Goal: Task Accomplishment & Management: Use online tool/utility

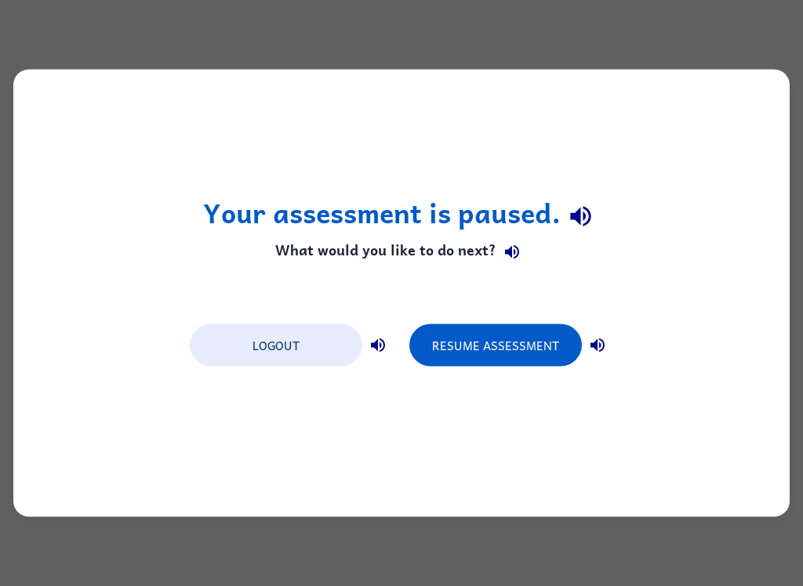
click at [522, 346] on button "Resume Assessment" at bounding box center [495, 346] width 172 height 42
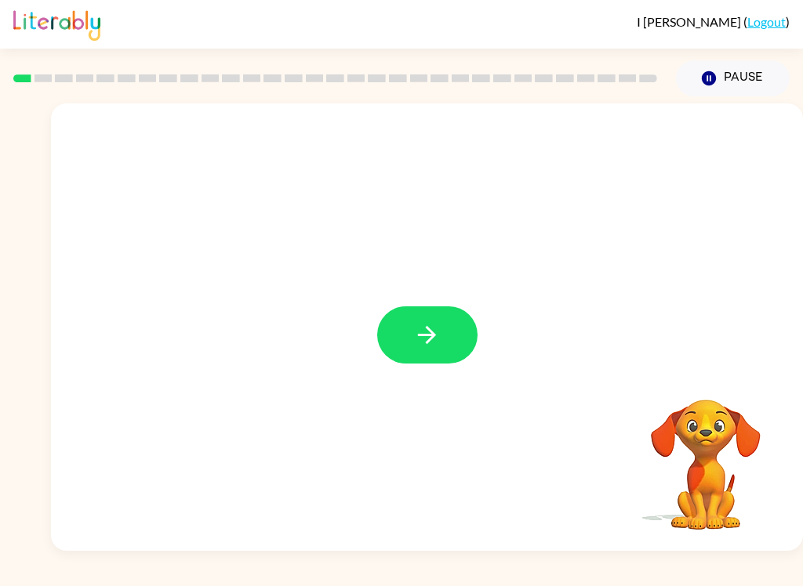
click at [430, 337] on icon "button" at bounding box center [426, 334] width 27 height 27
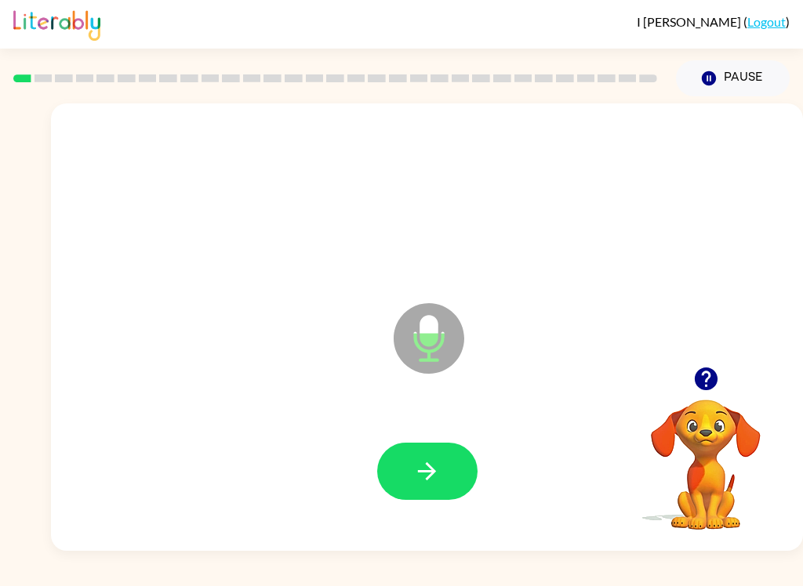
click at [452, 498] on button "button" at bounding box center [427, 471] width 100 height 57
click at [440, 458] on icon "button" at bounding box center [426, 471] width 27 height 27
click at [438, 444] on button "button" at bounding box center [427, 471] width 100 height 57
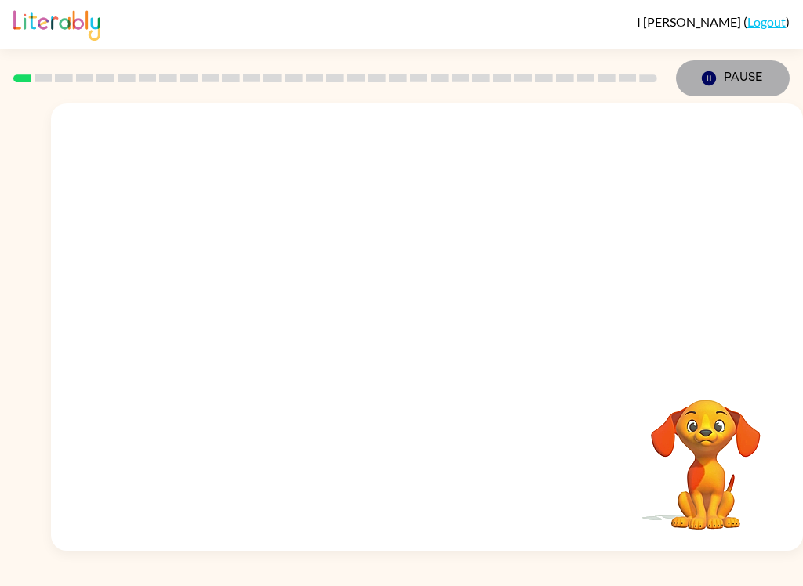
click at [713, 74] on icon "Pause" at bounding box center [708, 78] width 17 height 17
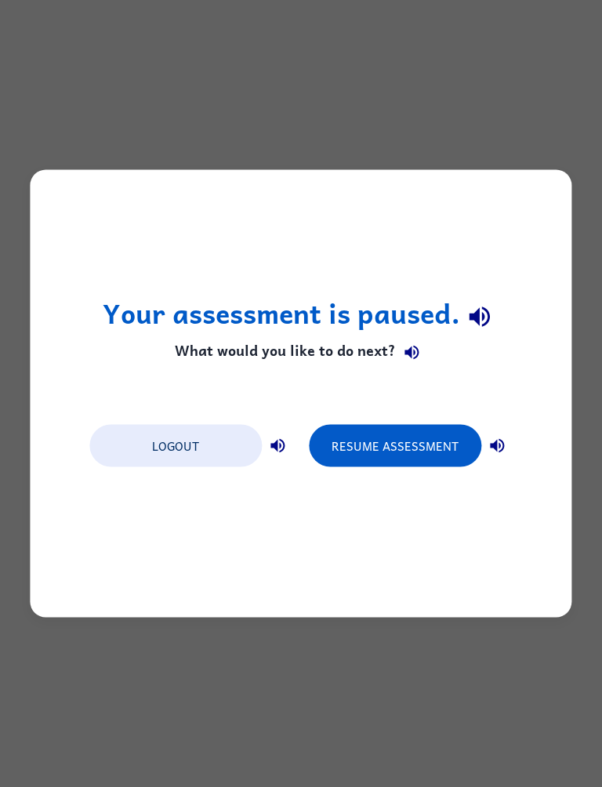
click at [5, 586] on div "Your assessment is paused. What would you like to do next? Logout Resume Assess…" at bounding box center [301, 393] width 602 height 787
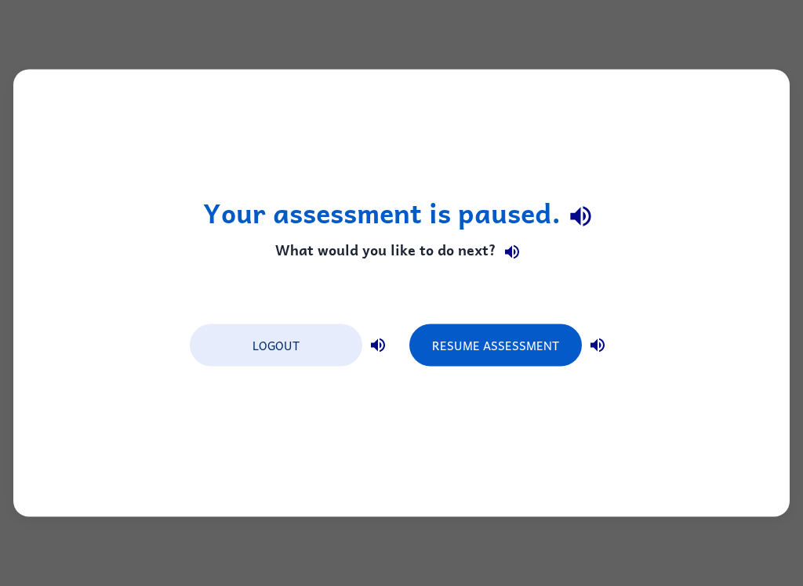
click at [493, 357] on button "Resume Assessment" at bounding box center [495, 346] width 172 height 42
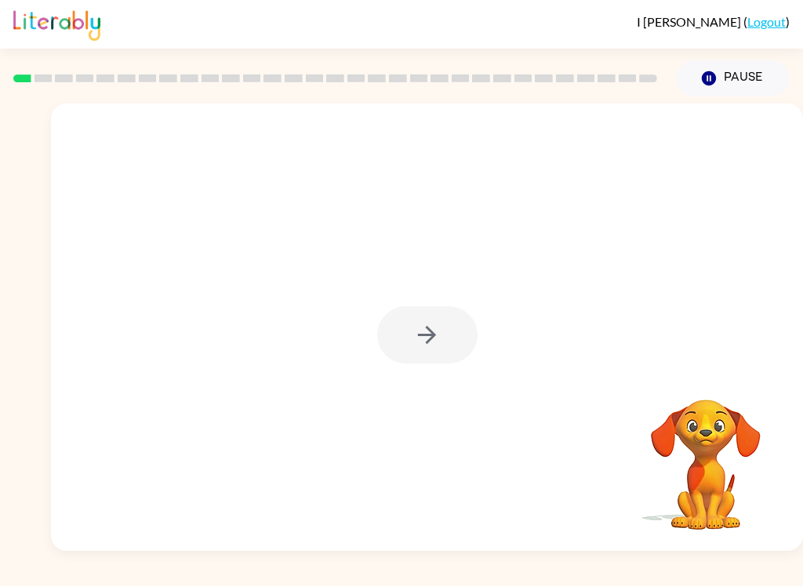
click at [429, 361] on div at bounding box center [427, 335] width 100 height 57
click at [435, 317] on button "button" at bounding box center [427, 335] width 100 height 57
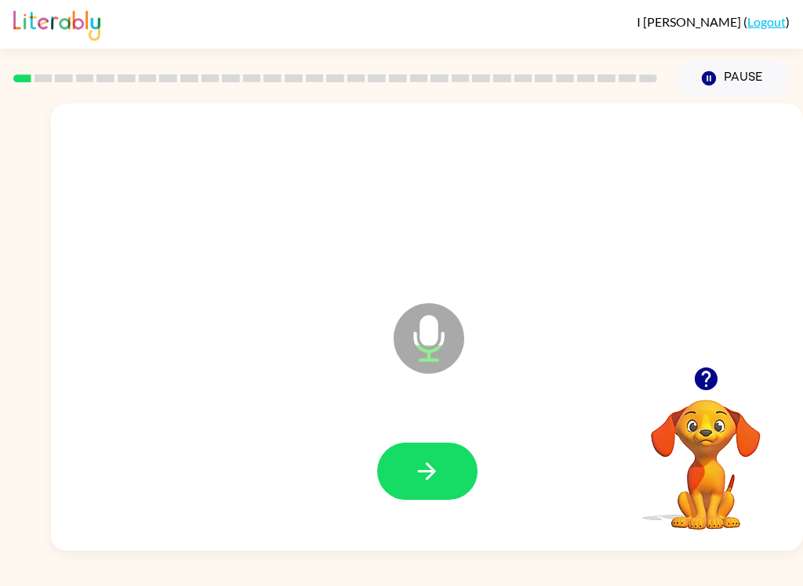
click at [444, 469] on button "button" at bounding box center [427, 471] width 100 height 57
click at [436, 468] on icon "button" at bounding box center [426, 471] width 27 height 27
click at [473, 440] on div at bounding box center [427, 472] width 720 height 129
click at [448, 481] on button "button" at bounding box center [427, 471] width 100 height 57
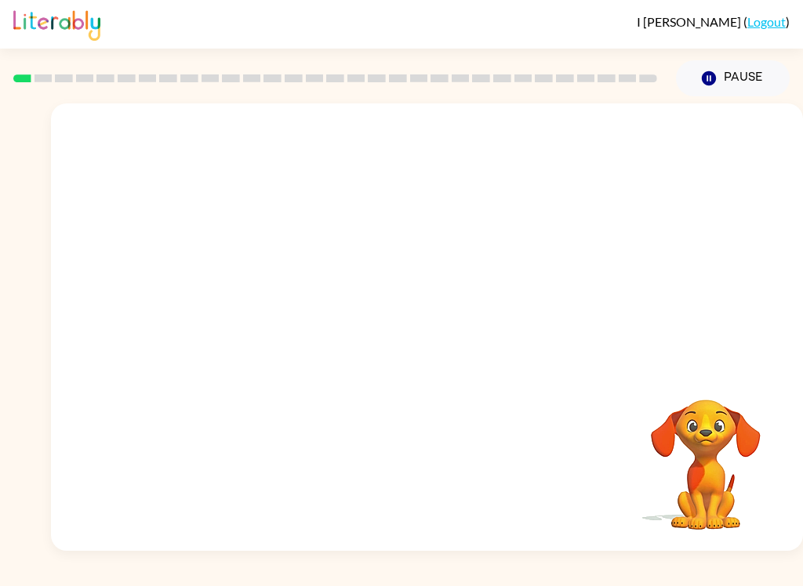
click at [802, 208] on div at bounding box center [427, 327] width 752 height 448
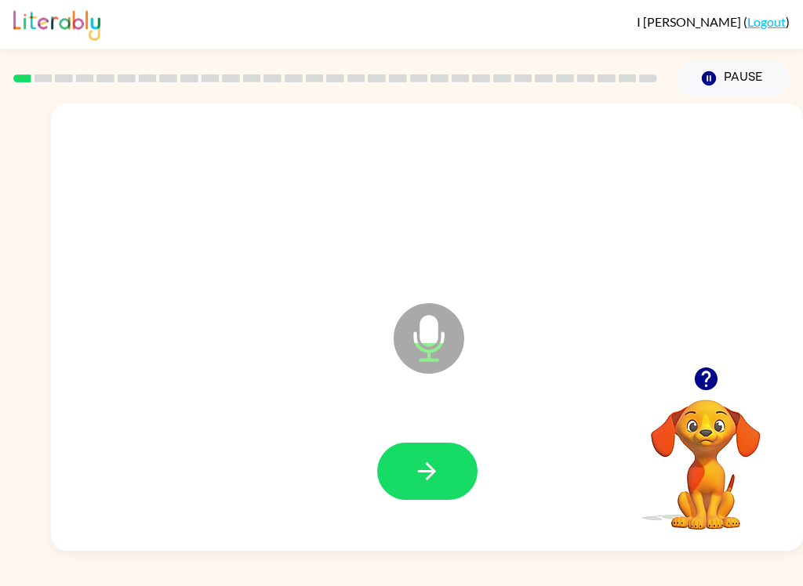
click at [422, 450] on button "button" at bounding box center [427, 471] width 100 height 57
click at [446, 463] on button "button" at bounding box center [427, 471] width 100 height 57
click at [744, 84] on button "Pause Pause" at bounding box center [733, 78] width 114 height 36
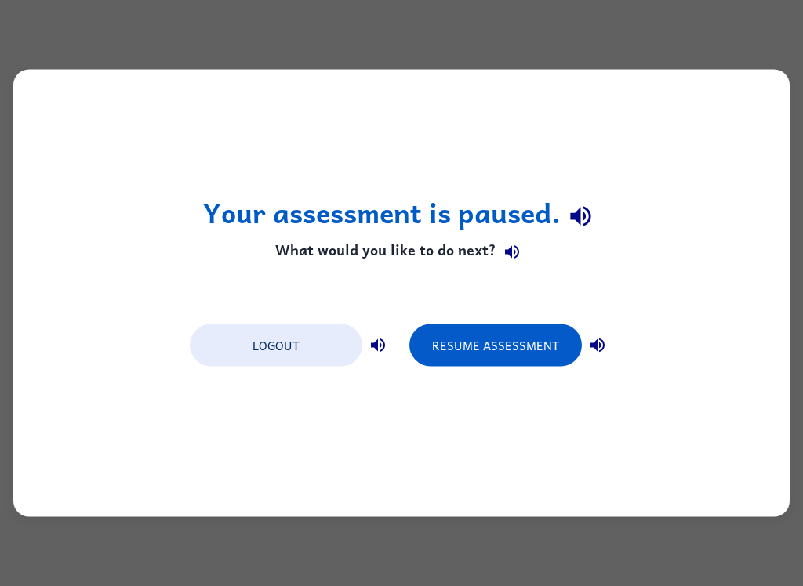
click at [531, 336] on button "Resume Assessment" at bounding box center [495, 346] width 172 height 42
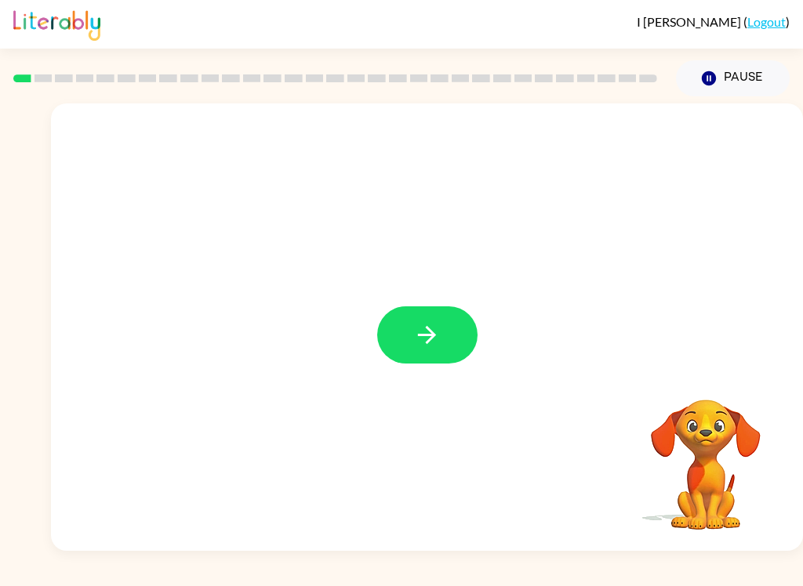
click at [426, 332] on icon "button" at bounding box center [426, 334] width 27 height 27
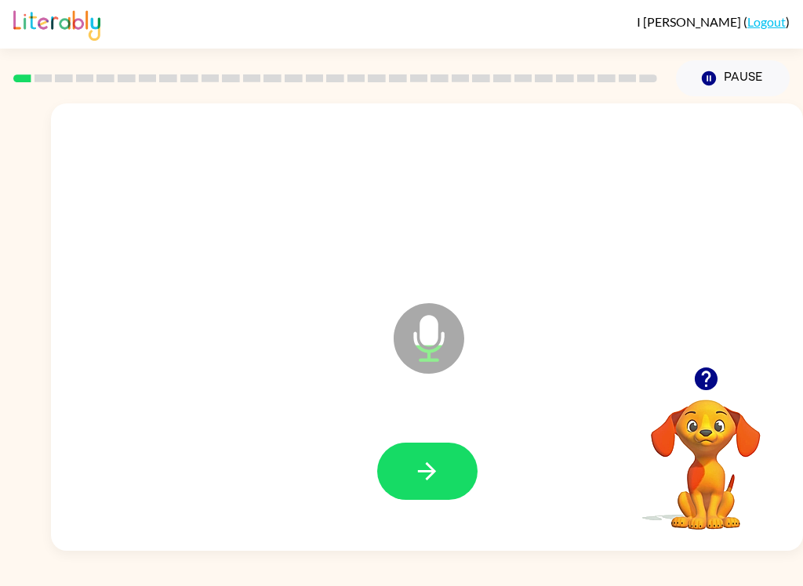
click at [448, 484] on button "button" at bounding box center [427, 471] width 100 height 57
click at [437, 494] on button "button" at bounding box center [427, 471] width 100 height 57
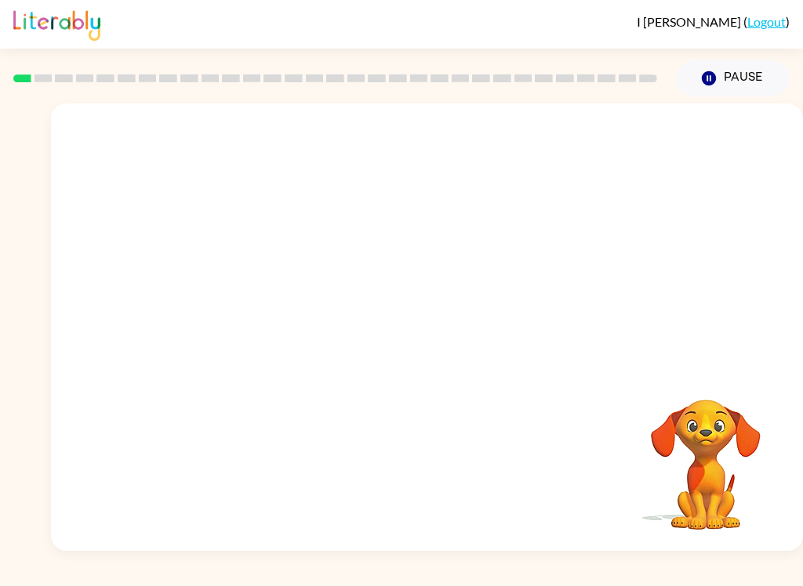
click at [707, 88] on button "Pause Pause" at bounding box center [733, 78] width 114 height 36
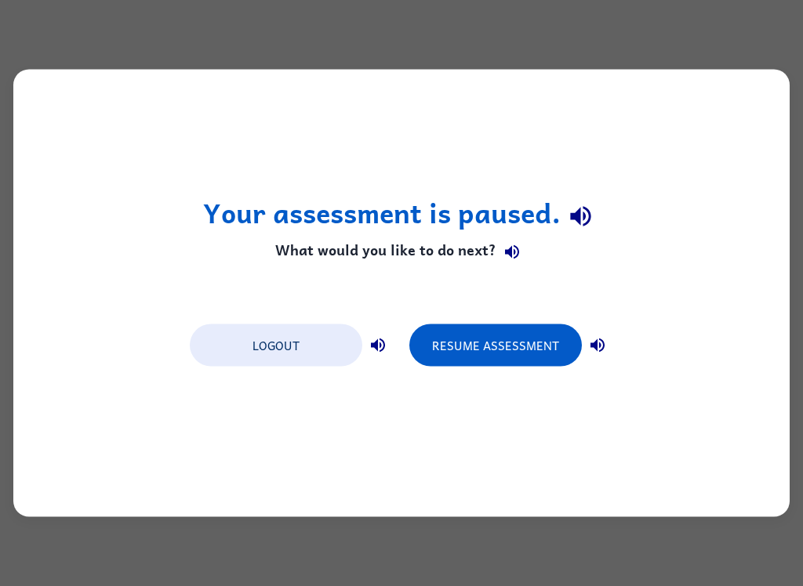
click at [550, 335] on button "Resume Assessment" at bounding box center [495, 346] width 172 height 42
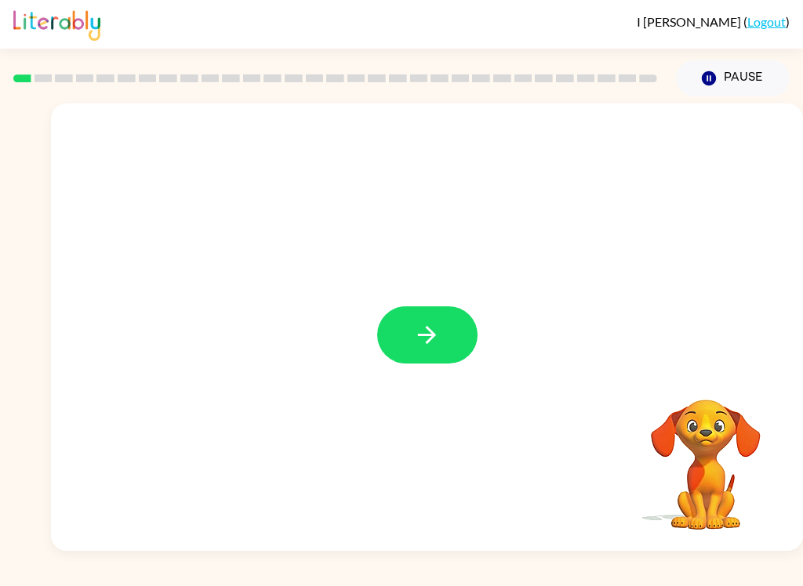
click at [468, 338] on button "button" at bounding box center [427, 335] width 100 height 57
click at [420, 307] on div at bounding box center [389, 299] width 645 height 56
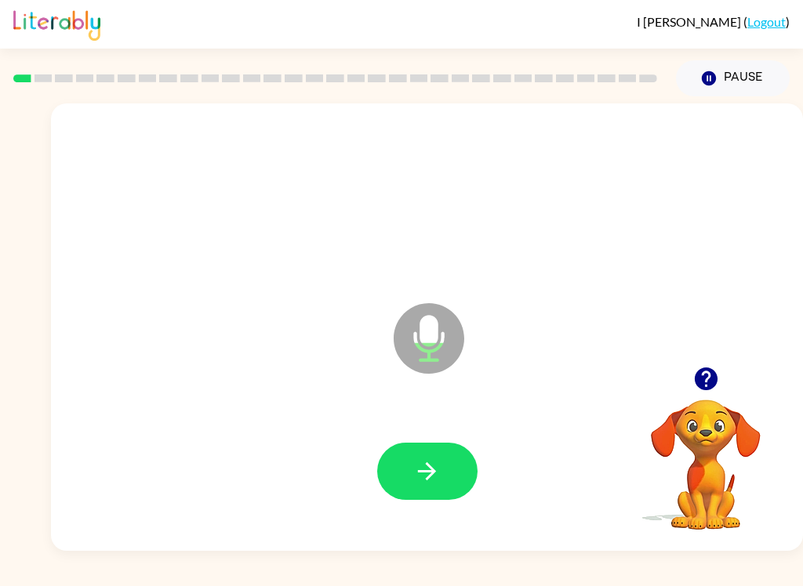
click at [441, 483] on button "button" at bounding box center [427, 471] width 100 height 57
click at [440, 473] on icon "button" at bounding box center [426, 471] width 27 height 27
click at [430, 462] on icon "button" at bounding box center [426, 471] width 27 height 27
click at [409, 458] on button "button" at bounding box center [427, 471] width 100 height 57
click at [423, 484] on icon "button" at bounding box center [426, 471] width 27 height 27
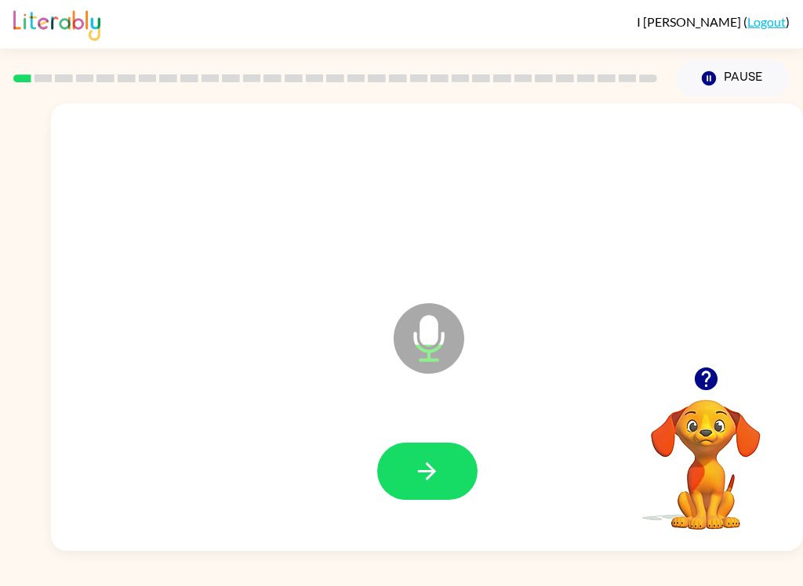
click at [422, 457] on button "button" at bounding box center [427, 471] width 100 height 57
click at [469, 437] on div at bounding box center [427, 472] width 720 height 129
click at [440, 478] on icon "button" at bounding box center [426, 471] width 27 height 27
click at [432, 475] on icon "button" at bounding box center [427, 471] width 18 height 18
click at [414, 491] on button "button" at bounding box center [427, 471] width 100 height 57
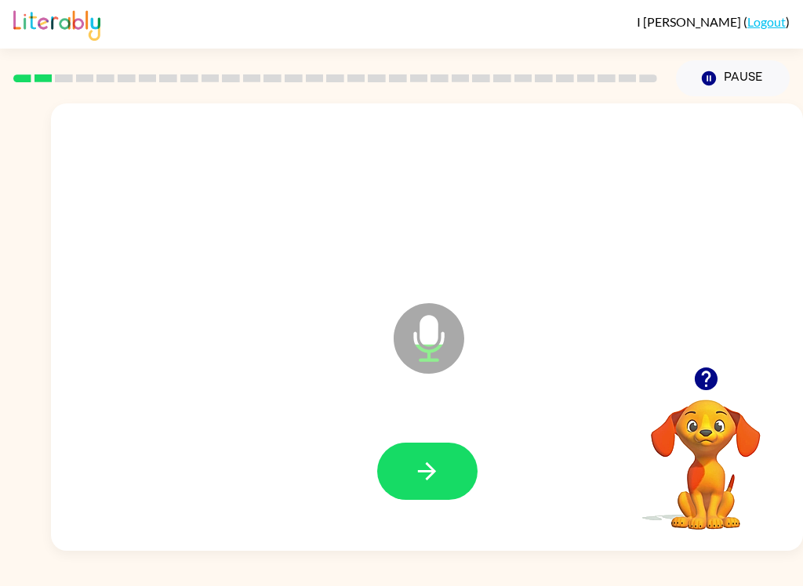
click at [473, 466] on button "button" at bounding box center [427, 471] width 100 height 57
click at [479, 459] on div at bounding box center [427, 472] width 720 height 129
click at [465, 577] on div "I Horowitz ( Logout ) Pause Pause Microphone The Microphone is here when it is …" at bounding box center [401, 293] width 803 height 586
click at [434, 480] on icon "button" at bounding box center [426, 471] width 27 height 27
click at [434, 462] on icon "button" at bounding box center [426, 471] width 27 height 27
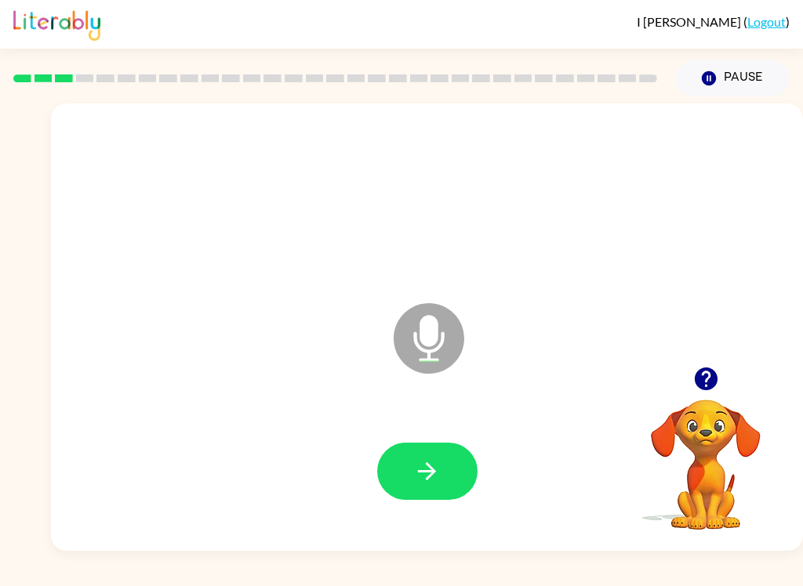
click at [407, 479] on button "button" at bounding box center [427, 471] width 100 height 57
click at [450, 477] on button "button" at bounding box center [427, 471] width 100 height 57
click at [431, 488] on button "button" at bounding box center [427, 471] width 100 height 57
click at [430, 468] on icon "button" at bounding box center [427, 471] width 18 height 18
click at [407, 480] on button "button" at bounding box center [427, 471] width 100 height 57
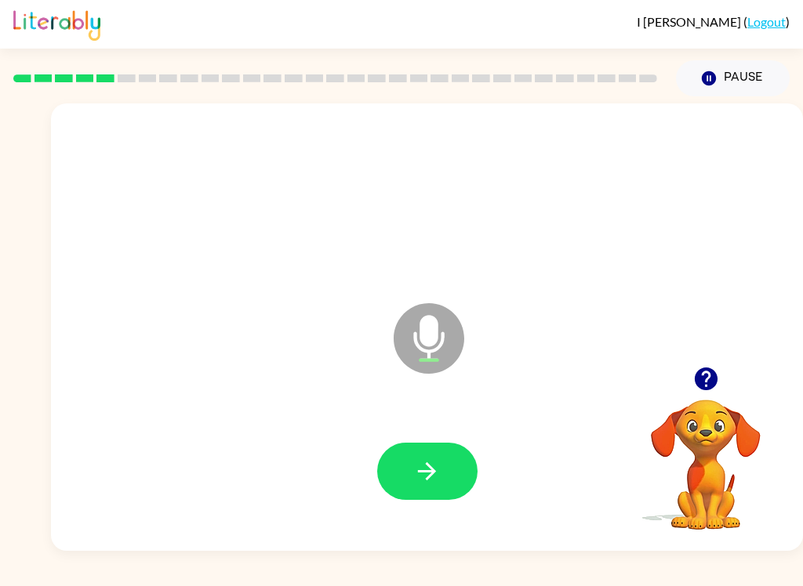
click at [434, 482] on icon "button" at bounding box center [426, 471] width 27 height 27
click at [454, 469] on button "button" at bounding box center [427, 471] width 100 height 57
click at [415, 491] on button "button" at bounding box center [427, 471] width 100 height 57
click at [447, 491] on button "button" at bounding box center [427, 471] width 100 height 57
click at [426, 475] on icon "button" at bounding box center [426, 471] width 27 height 27
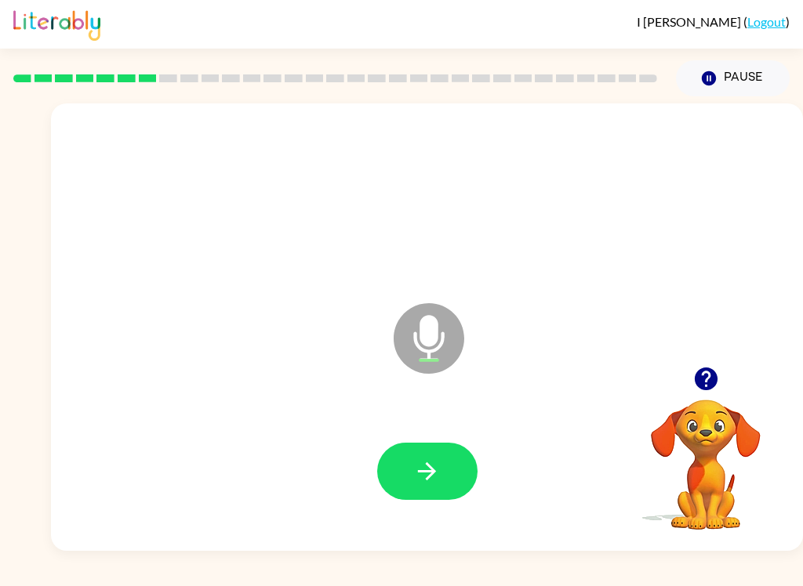
click at [442, 483] on button "button" at bounding box center [427, 471] width 100 height 57
click at [436, 468] on icon "button" at bounding box center [426, 471] width 27 height 27
click at [429, 478] on icon "button" at bounding box center [427, 471] width 18 height 18
click at [414, 499] on button "button" at bounding box center [427, 471] width 100 height 57
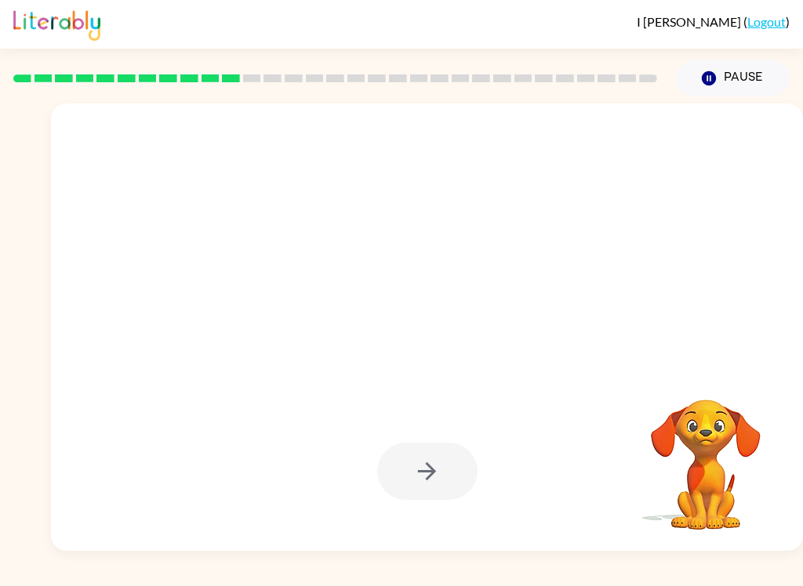
click at [394, 493] on div at bounding box center [427, 471] width 100 height 57
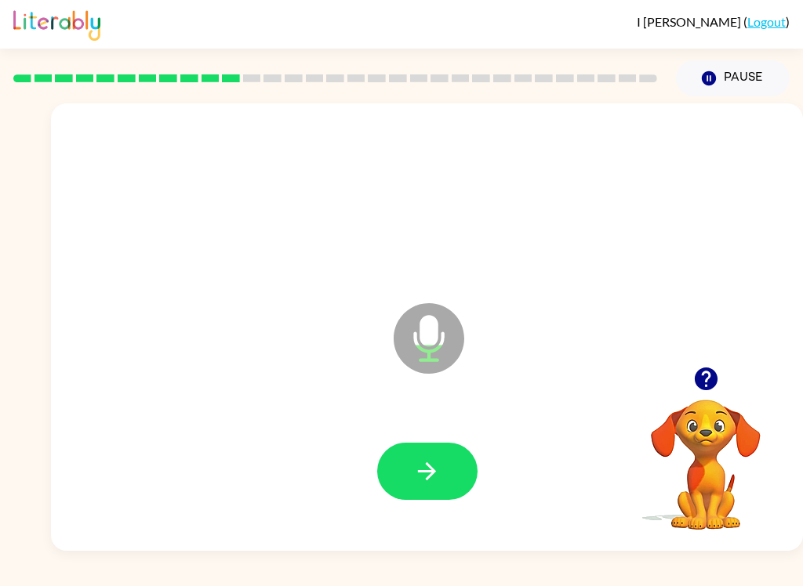
click at [373, 580] on div "I Horowitz ( Logout ) Pause Pause Microphone The Microphone is here when it is …" at bounding box center [401, 293] width 803 height 586
click at [437, 470] on icon "button" at bounding box center [426, 471] width 27 height 27
click at [432, 487] on button "button" at bounding box center [427, 471] width 100 height 57
click at [425, 487] on button "button" at bounding box center [427, 471] width 100 height 57
click at [433, 481] on icon "button" at bounding box center [426, 471] width 27 height 27
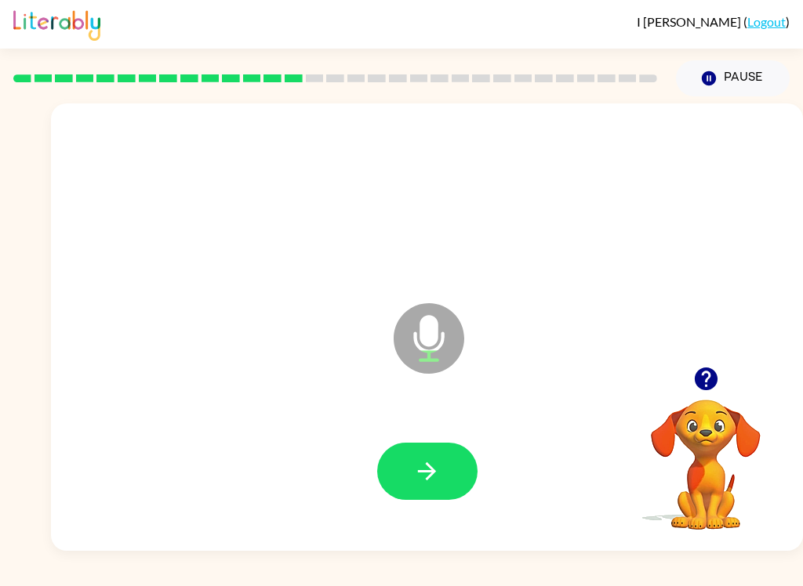
click at [427, 473] on icon "button" at bounding box center [426, 471] width 27 height 27
click at [427, 459] on icon "button" at bounding box center [426, 471] width 27 height 27
click at [426, 496] on button "button" at bounding box center [427, 471] width 100 height 57
click at [448, 481] on button "button" at bounding box center [427, 471] width 100 height 57
click at [440, 491] on button "button" at bounding box center [427, 471] width 100 height 57
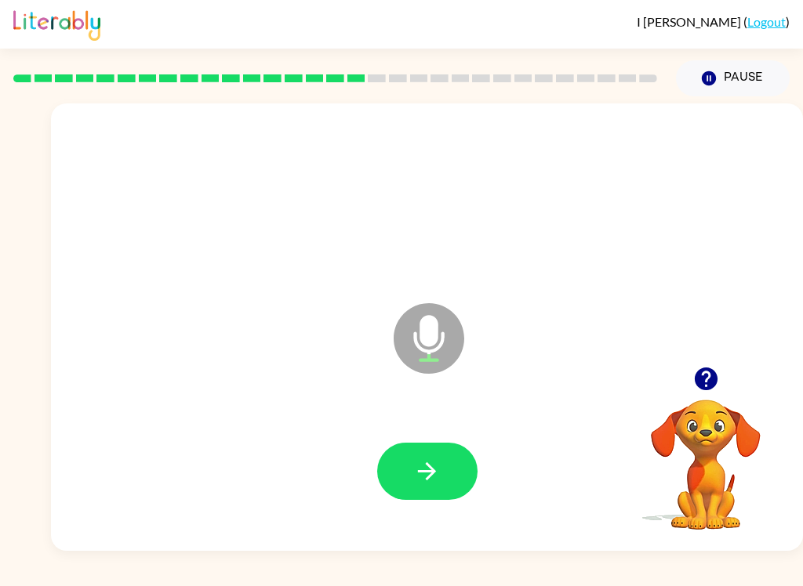
click at [433, 477] on icon "button" at bounding box center [426, 471] width 27 height 27
click at [432, 471] on icon "button" at bounding box center [427, 471] width 18 height 18
click at [445, 477] on button "button" at bounding box center [427, 471] width 100 height 57
click at [446, 462] on button "button" at bounding box center [427, 471] width 100 height 57
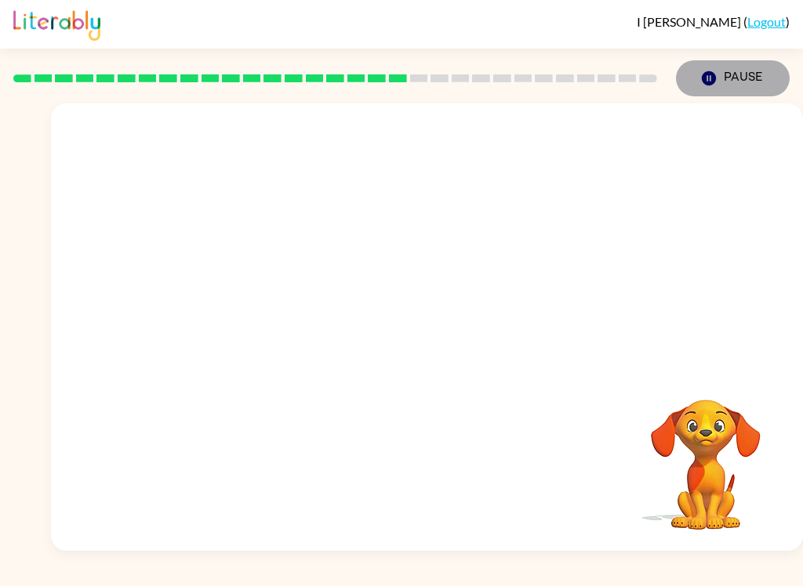
click at [724, 80] on button "Pause Pause" at bounding box center [733, 78] width 114 height 36
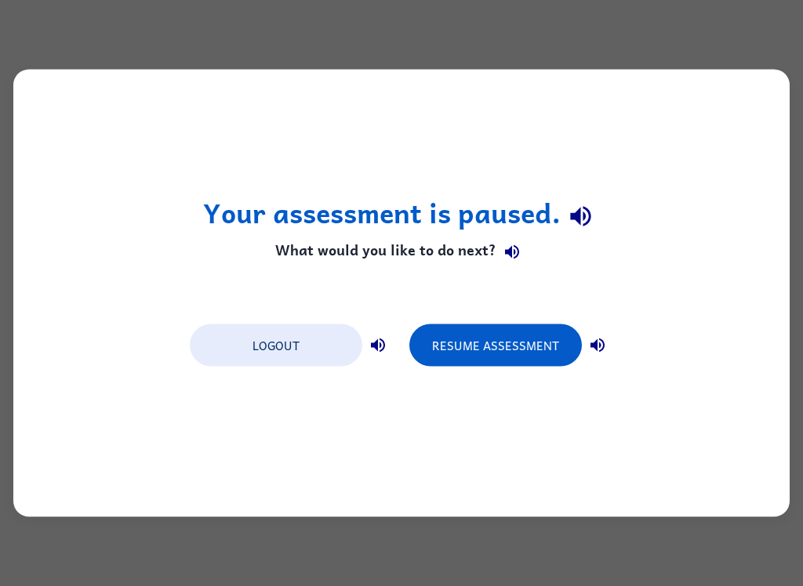
click at [529, 365] on button "Resume Assessment" at bounding box center [495, 346] width 172 height 42
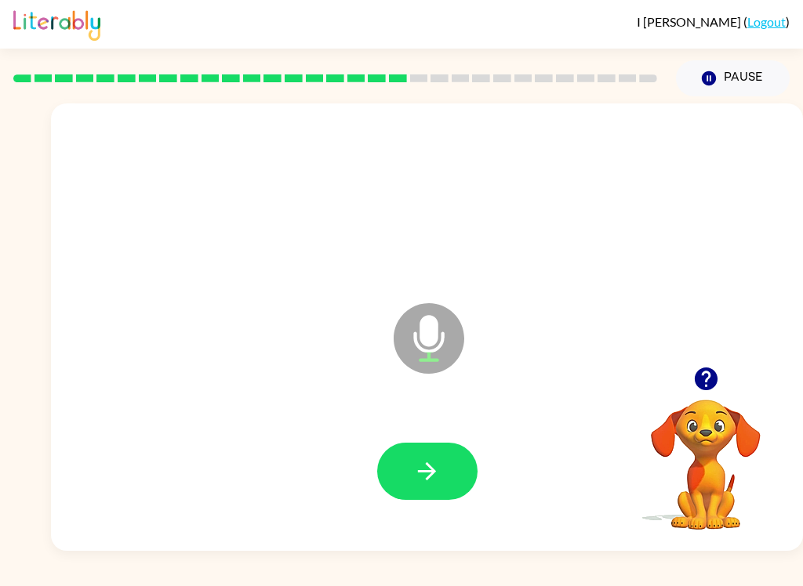
click at [450, 479] on button "button" at bounding box center [427, 471] width 100 height 57
click at [464, 462] on button "button" at bounding box center [427, 471] width 100 height 57
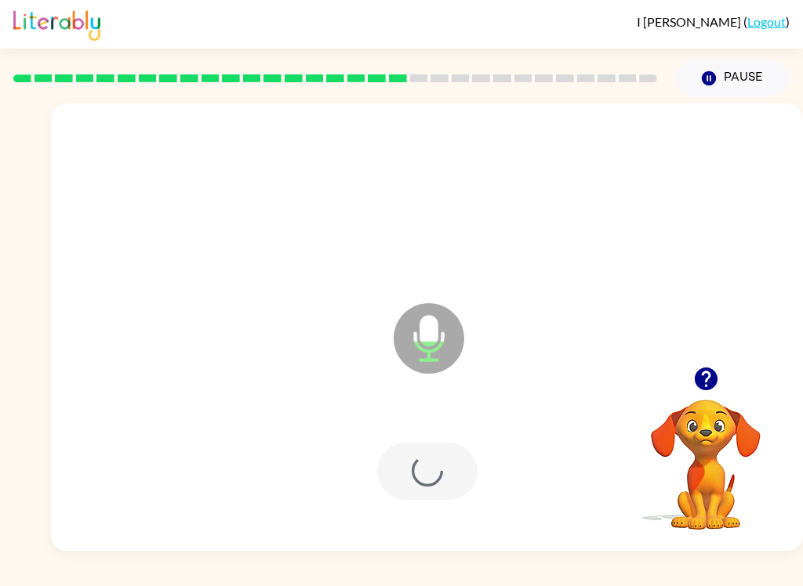
click at [461, 490] on div at bounding box center [427, 471] width 100 height 57
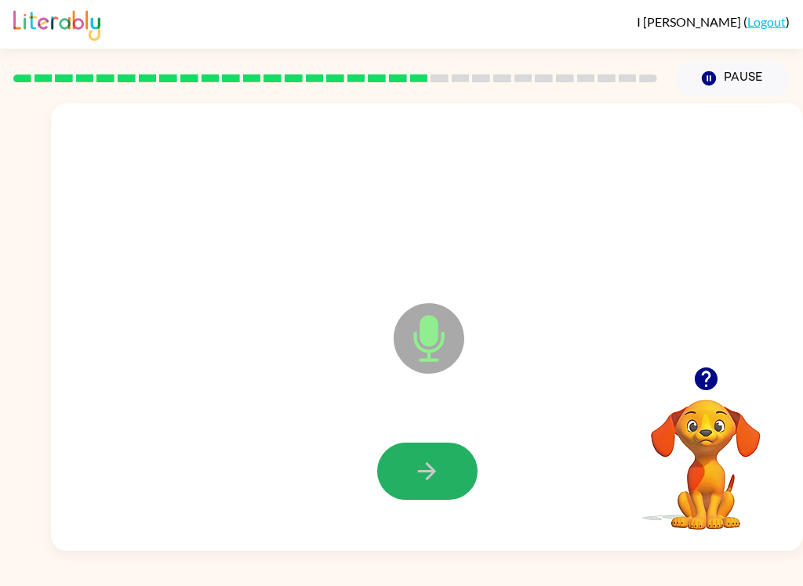
click at [462, 470] on button "button" at bounding box center [427, 471] width 100 height 57
click at [448, 473] on button "button" at bounding box center [427, 471] width 100 height 57
click at [421, 491] on button "button" at bounding box center [427, 471] width 100 height 57
click at [458, 476] on button "button" at bounding box center [427, 471] width 100 height 57
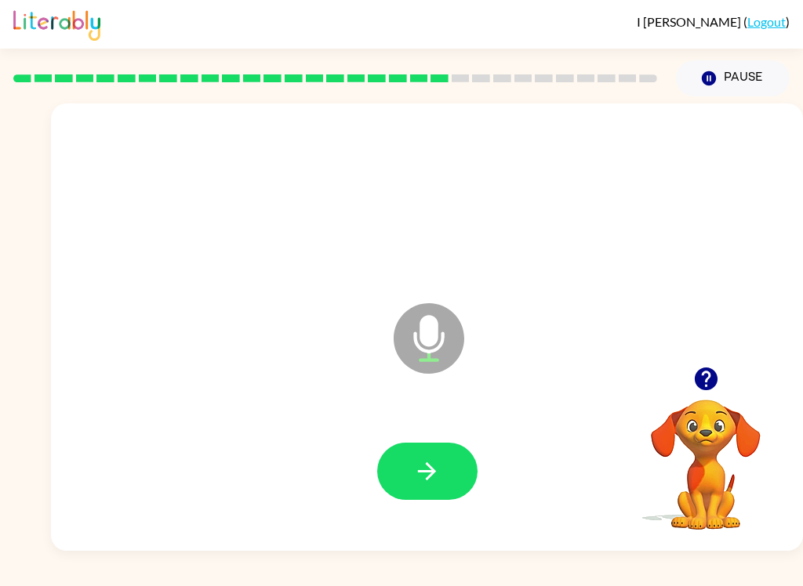
click at [446, 482] on button "button" at bounding box center [427, 471] width 100 height 57
click at [428, 488] on button "button" at bounding box center [427, 471] width 100 height 57
click at [463, 231] on div at bounding box center [427, 199] width 720 height 129
click at [464, 462] on button "button" at bounding box center [427, 471] width 100 height 57
click at [457, 470] on button "button" at bounding box center [427, 471] width 100 height 57
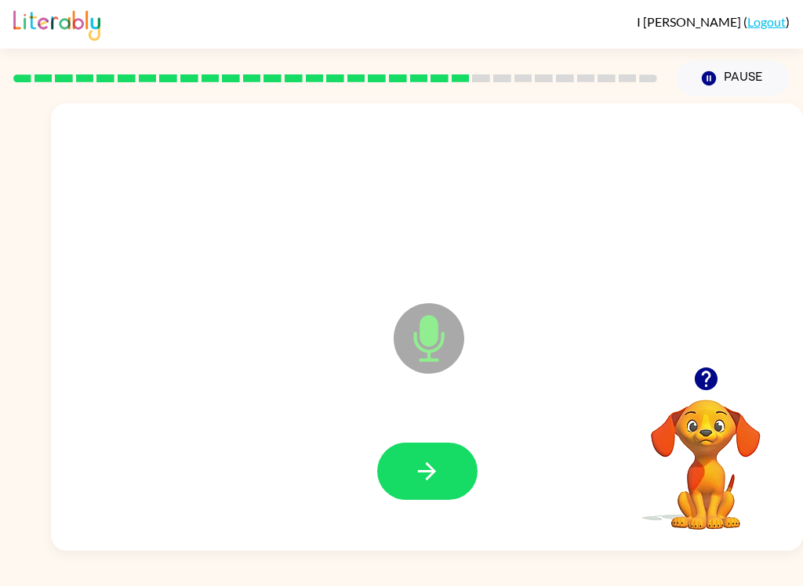
click at [457, 462] on button "button" at bounding box center [427, 471] width 100 height 57
click at [410, 467] on button "button" at bounding box center [427, 471] width 100 height 57
click at [448, 466] on button "button" at bounding box center [427, 471] width 100 height 57
click at [433, 473] on icon "button" at bounding box center [427, 471] width 18 height 18
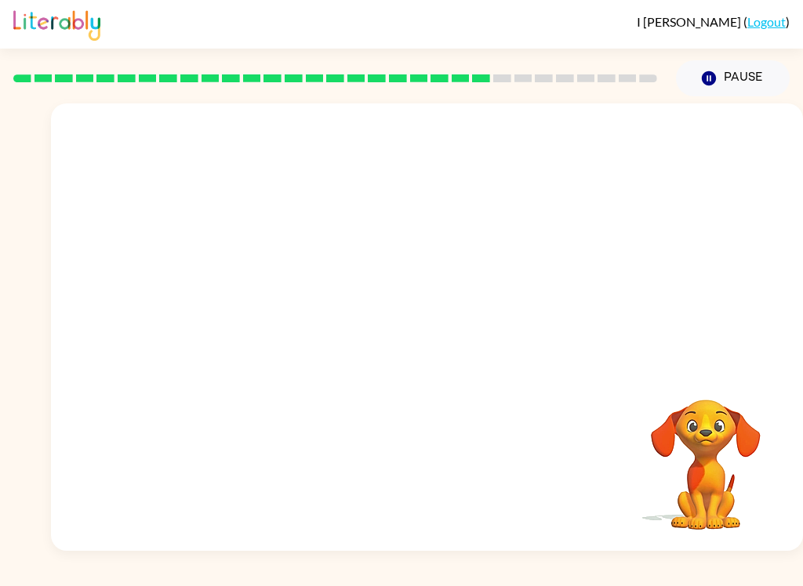
click at [455, 514] on div at bounding box center [427, 472] width 720 height 129
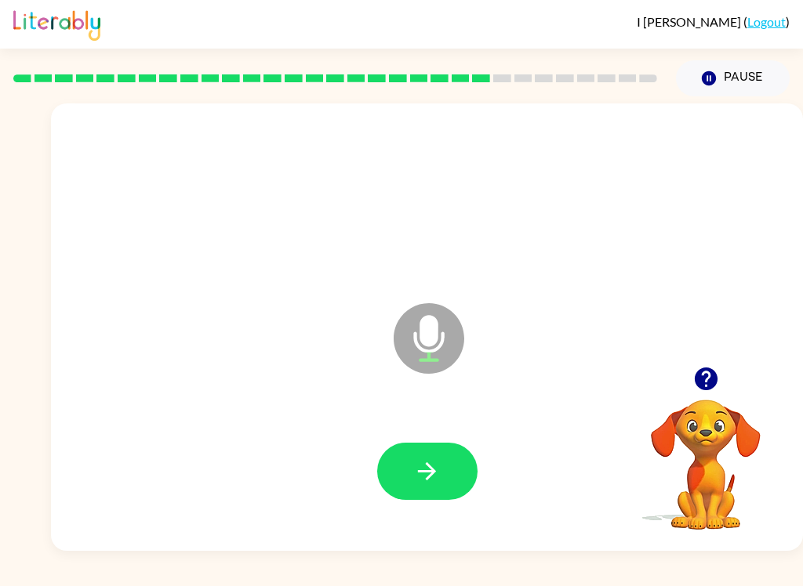
click at [437, 469] on icon "button" at bounding box center [426, 471] width 27 height 27
click at [430, 210] on div at bounding box center [427, 199] width 720 height 129
click at [430, 497] on button "button" at bounding box center [427, 471] width 100 height 57
click at [491, 452] on div at bounding box center [427, 472] width 720 height 129
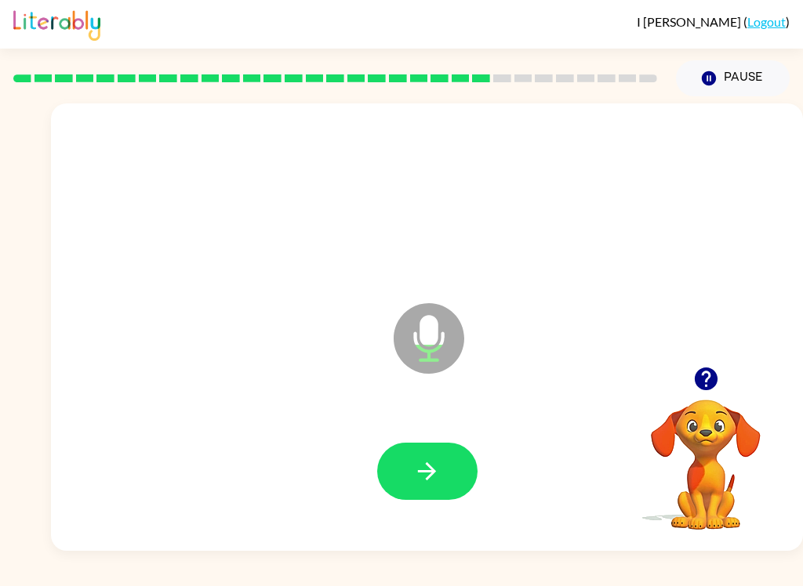
click at [459, 466] on button "button" at bounding box center [427, 471] width 100 height 57
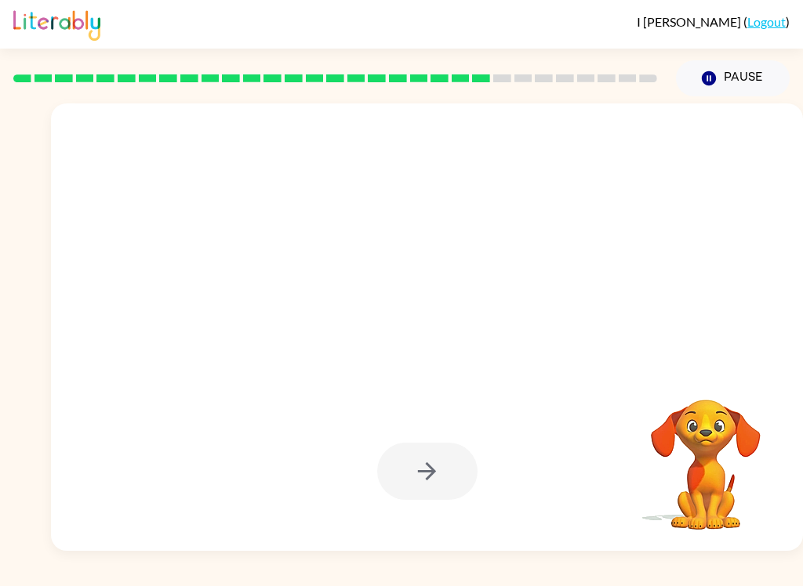
click at [16, 266] on div "Your browser must support playing .mp4 files to use Literably. Please try using…" at bounding box center [401, 323] width 803 height 455
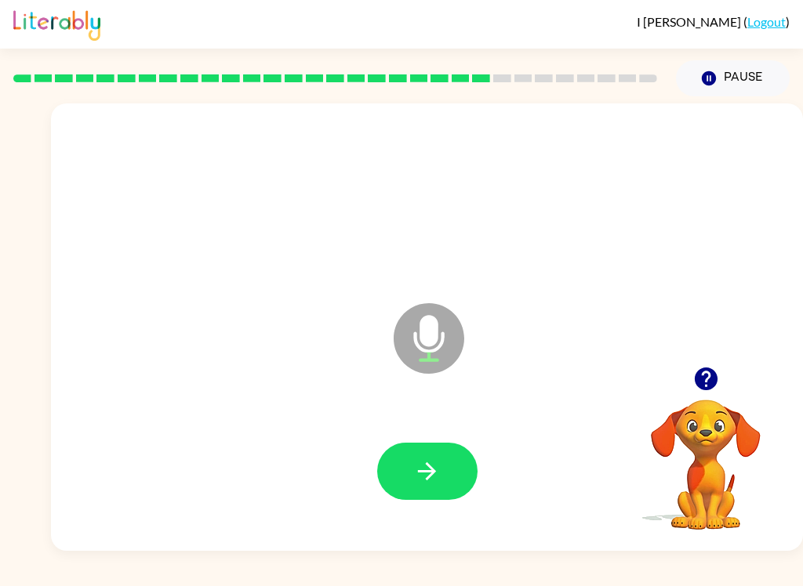
click at [397, 483] on button "button" at bounding box center [427, 471] width 100 height 57
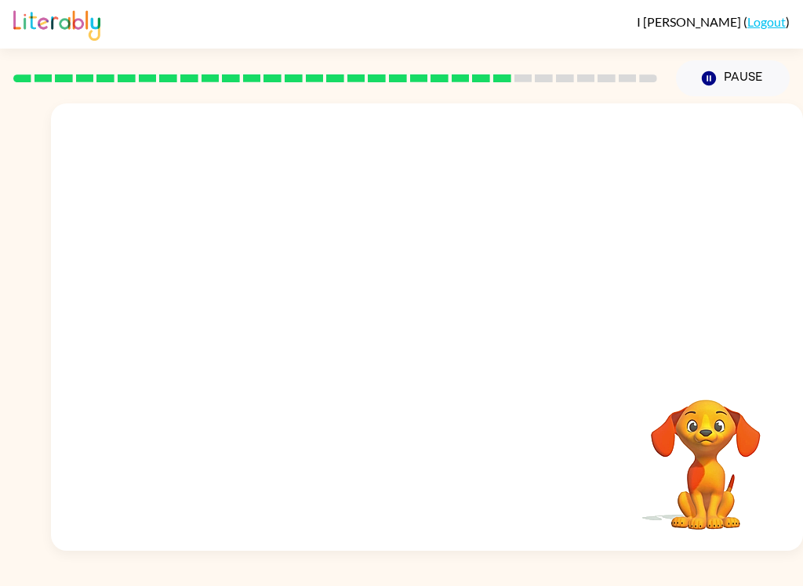
click at [12, 251] on div "Your browser must support playing .mp4 files to use Literably. Please try using…" at bounding box center [401, 323] width 803 height 455
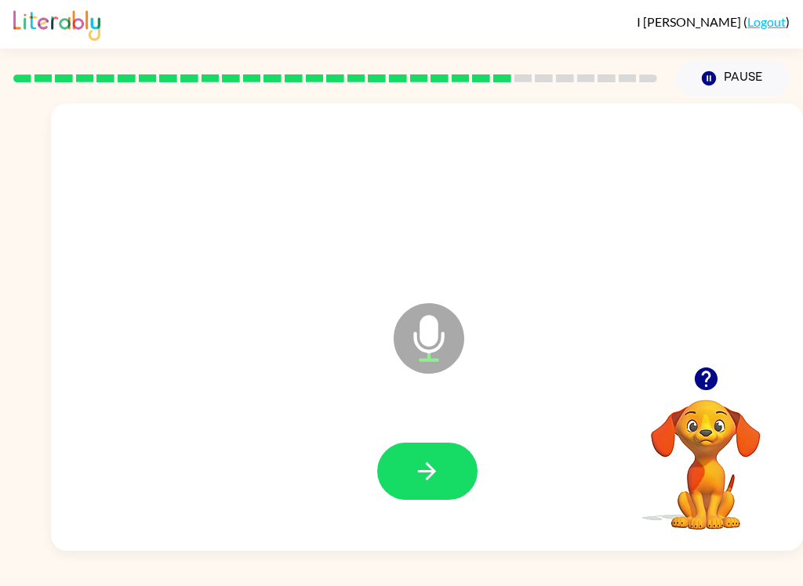
click at [435, 462] on icon "button" at bounding box center [426, 471] width 27 height 27
click at [432, 475] on icon "button" at bounding box center [427, 471] width 18 height 18
click at [469, 441] on div at bounding box center [427, 472] width 720 height 129
click at [419, 468] on icon "button" at bounding box center [426, 471] width 27 height 27
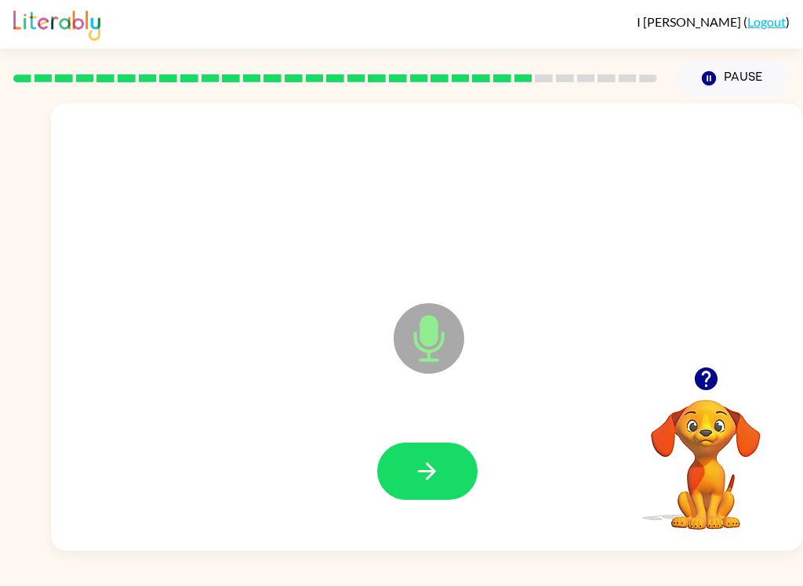
click at [466, 460] on button "button" at bounding box center [427, 471] width 100 height 57
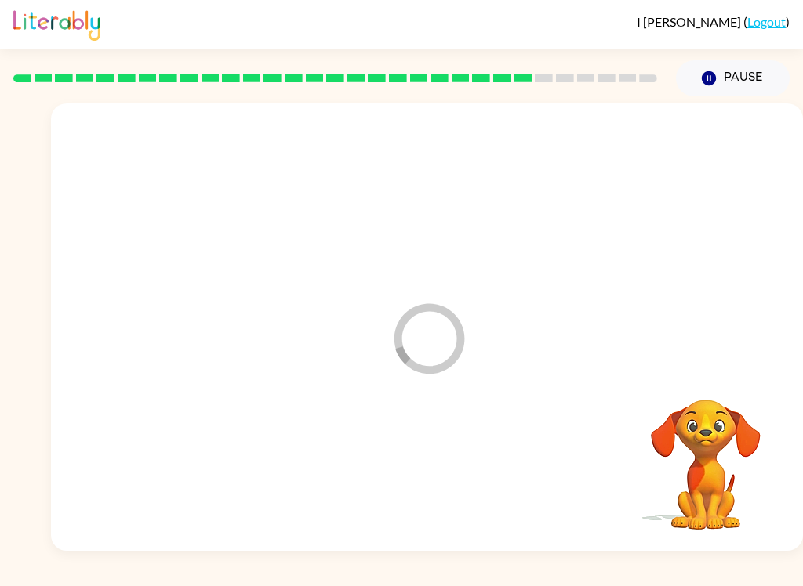
click at [701, 188] on div at bounding box center [427, 199] width 720 height 129
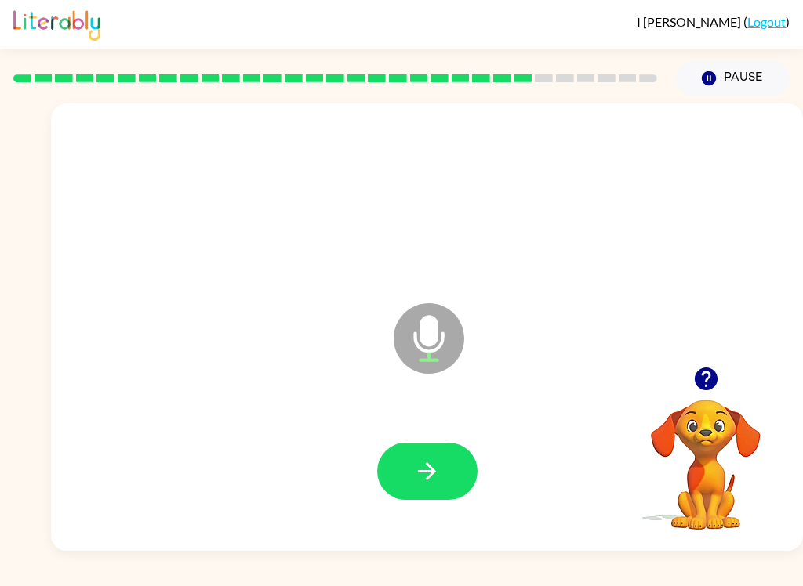
click at [428, 454] on button "button" at bounding box center [427, 471] width 100 height 57
click at [466, 472] on button "button" at bounding box center [427, 471] width 100 height 57
click at [401, 488] on button "button" at bounding box center [427, 471] width 100 height 57
click at [437, 460] on icon "button" at bounding box center [426, 471] width 27 height 27
click at [424, 481] on icon "button" at bounding box center [426, 471] width 27 height 27
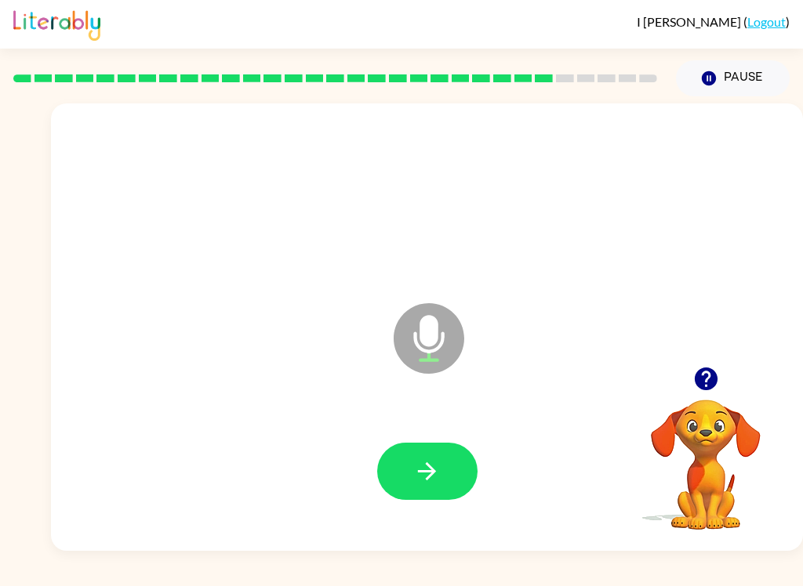
click at [457, 551] on div "Microphone The Microphone is here when it is your turn to talk" at bounding box center [427, 327] width 752 height 448
click at [453, 483] on button "button" at bounding box center [427, 471] width 100 height 57
click at [448, 477] on button "button" at bounding box center [427, 471] width 100 height 57
click at [453, 465] on button "button" at bounding box center [427, 471] width 100 height 57
click at [455, 466] on button "button" at bounding box center [427, 471] width 100 height 57
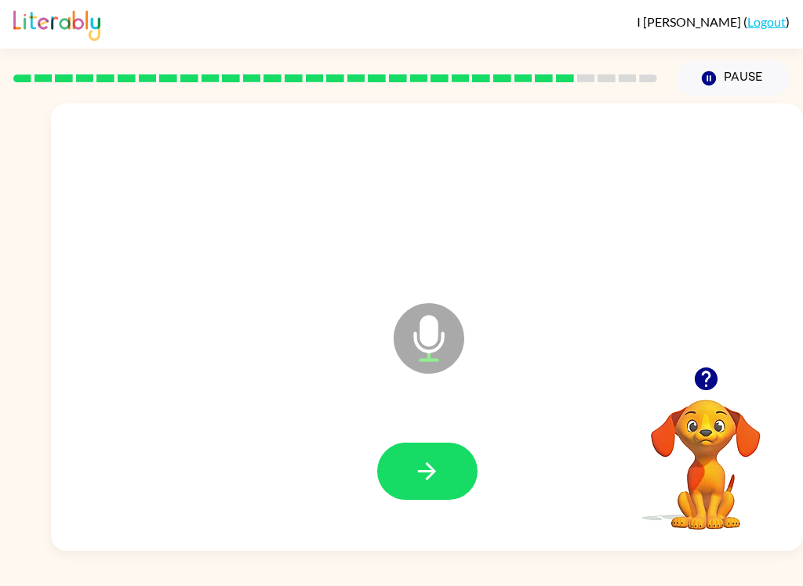
click at [420, 470] on icon "button" at bounding box center [426, 471] width 27 height 27
click at [436, 466] on icon "button" at bounding box center [426, 471] width 27 height 27
click at [447, 481] on button "button" at bounding box center [427, 471] width 100 height 57
click at [430, 483] on icon "button" at bounding box center [426, 471] width 27 height 27
click at [426, 458] on icon "button" at bounding box center [426, 471] width 27 height 27
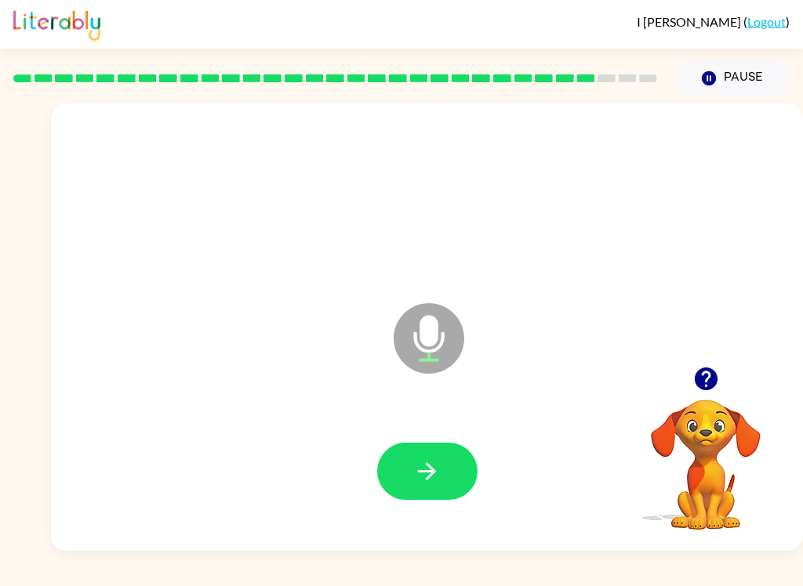
click at [412, 498] on button "button" at bounding box center [427, 471] width 100 height 57
click at [442, 497] on button "button" at bounding box center [427, 471] width 100 height 57
click at [404, 484] on button "button" at bounding box center [427, 471] width 100 height 57
click at [419, 462] on icon "button" at bounding box center [426, 471] width 27 height 27
click at [468, 472] on button "button" at bounding box center [427, 471] width 100 height 57
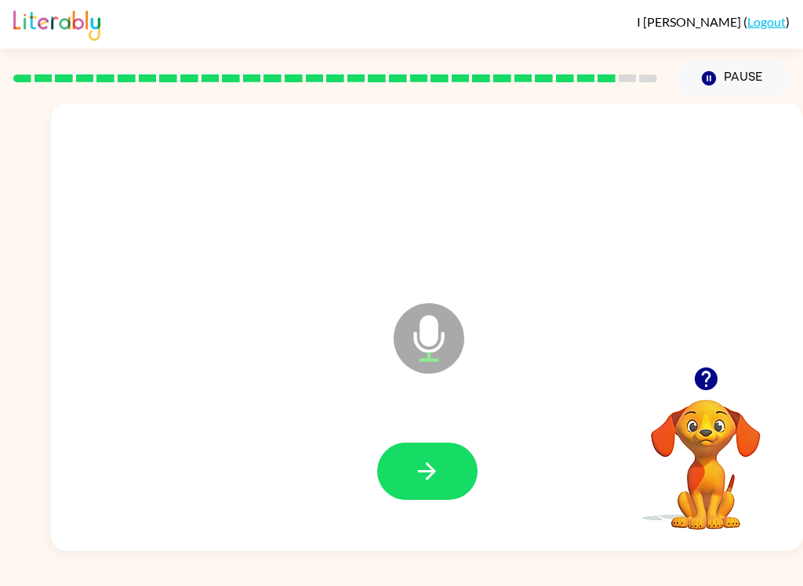
click at [459, 483] on button "button" at bounding box center [427, 471] width 100 height 57
click at [451, 468] on button "button" at bounding box center [427, 471] width 100 height 57
click at [452, 462] on button "button" at bounding box center [427, 471] width 100 height 57
click at [437, 458] on icon "button" at bounding box center [426, 471] width 27 height 27
click at [457, 477] on button "button" at bounding box center [427, 471] width 100 height 57
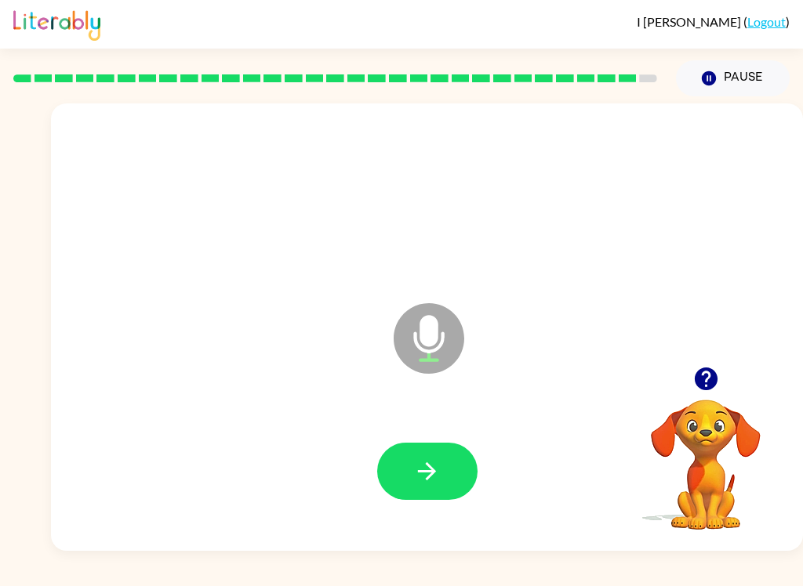
click at [464, 473] on button "button" at bounding box center [427, 471] width 100 height 57
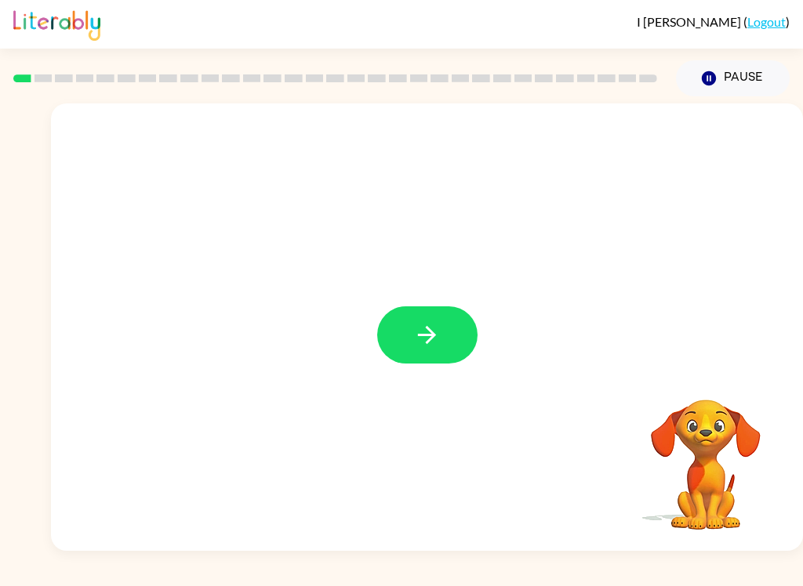
click at [418, 338] on icon "button" at bounding box center [426, 334] width 27 height 27
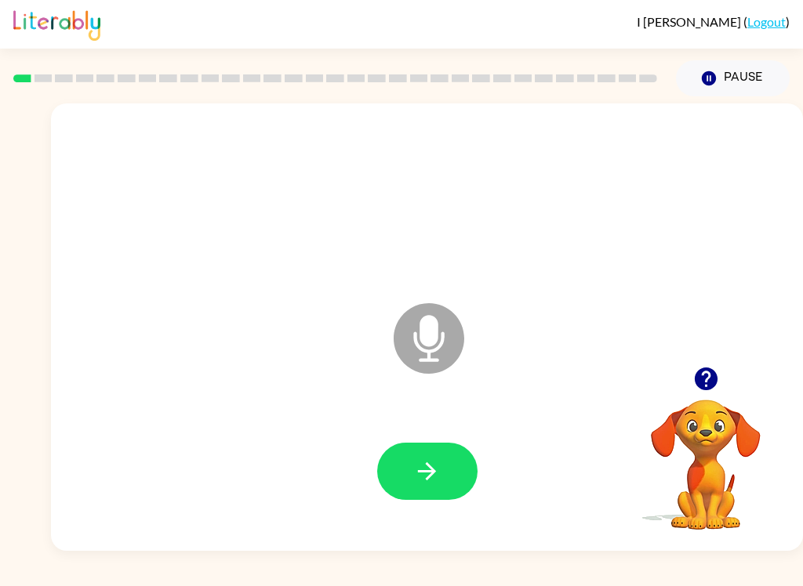
click at [437, 454] on button "button" at bounding box center [427, 471] width 100 height 57
click at [453, 0] on html "I [PERSON_NAME] ( Logout ) Pause Pause stir Microphone The Microphone is here w…" at bounding box center [401, 293] width 803 height 586
click at [699, 390] on icon "button" at bounding box center [705, 378] width 27 height 27
click at [726, 81] on button "Pause Pause" at bounding box center [733, 78] width 114 height 36
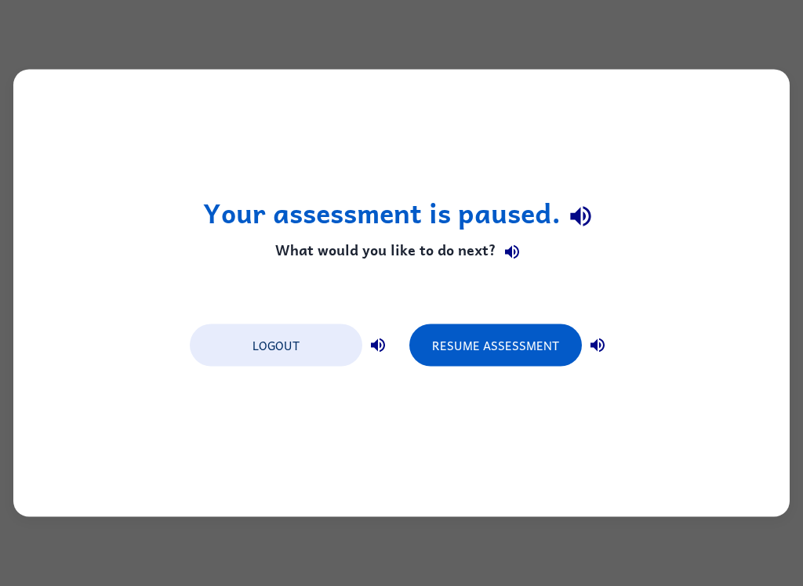
click at [481, 328] on button "Resume Assessment" at bounding box center [495, 346] width 172 height 42
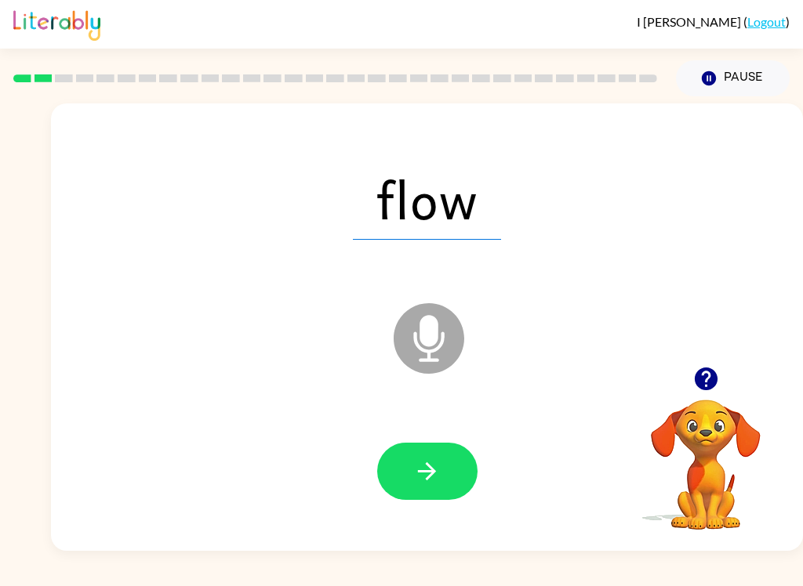
click at [430, 332] on icon "Microphone The Microphone is here when it is your turn to talk" at bounding box center [507, 358] width 235 height 118
click at [444, 488] on button "button" at bounding box center [427, 471] width 100 height 57
click at [444, 478] on button "button" at bounding box center [427, 471] width 100 height 57
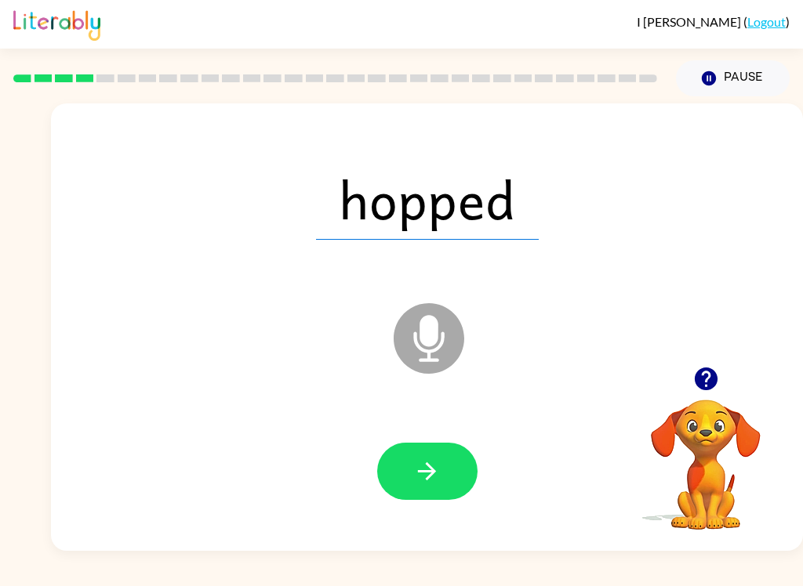
click at [455, 475] on button "button" at bounding box center [427, 471] width 100 height 57
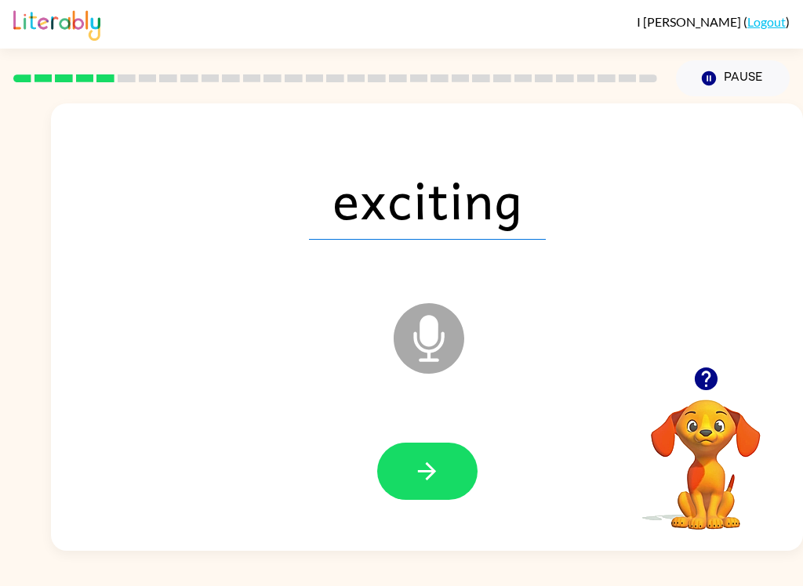
click at [449, 462] on button "button" at bounding box center [427, 471] width 100 height 57
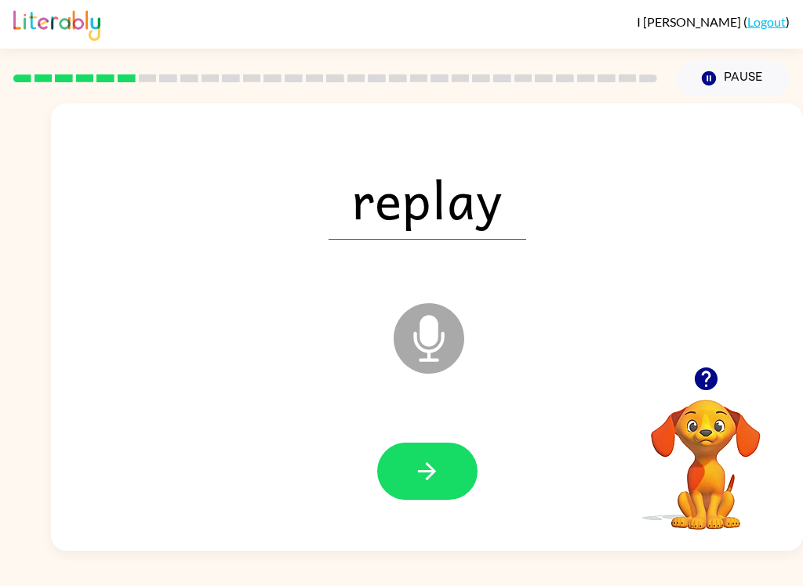
click at [426, 464] on icon "button" at bounding box center [426, 471] width 27 height 27
click at [172, 36] on div "I [PERSON_NAME] ( Logout )" at bounding box center [401, 24] width 776 height 49
click at [237, 578] on div "I [PERSON_NAME] ( Logout ) Pause Pause curl Microphone The Microphone is here w…" at bounding box center [401, 293] width 803 height 586
click at [440, 477] on icon "button" at bounding box center [426, 471] width 27 height 27
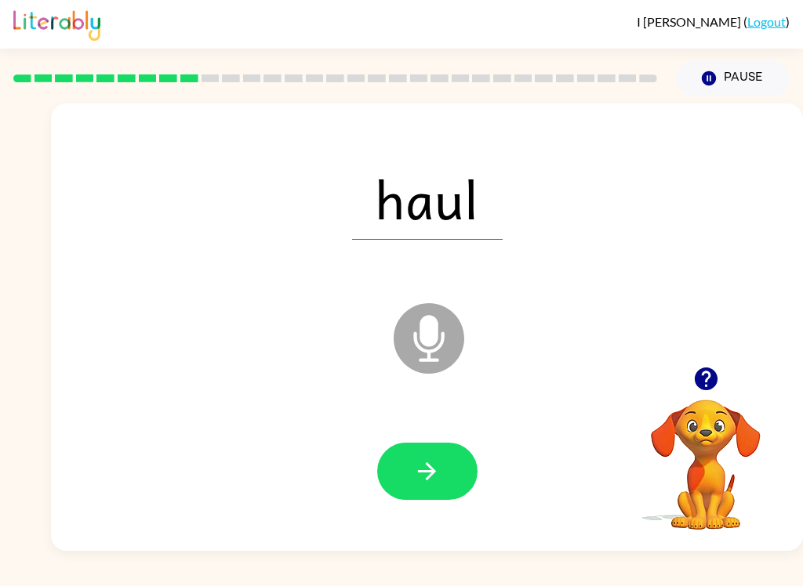
click at [477, 471] on button "button" at bounding box center [427, 471] width 100 height 57
click at [447, 470] on button "button" at bounding box center [427, 471] width 100 height 57
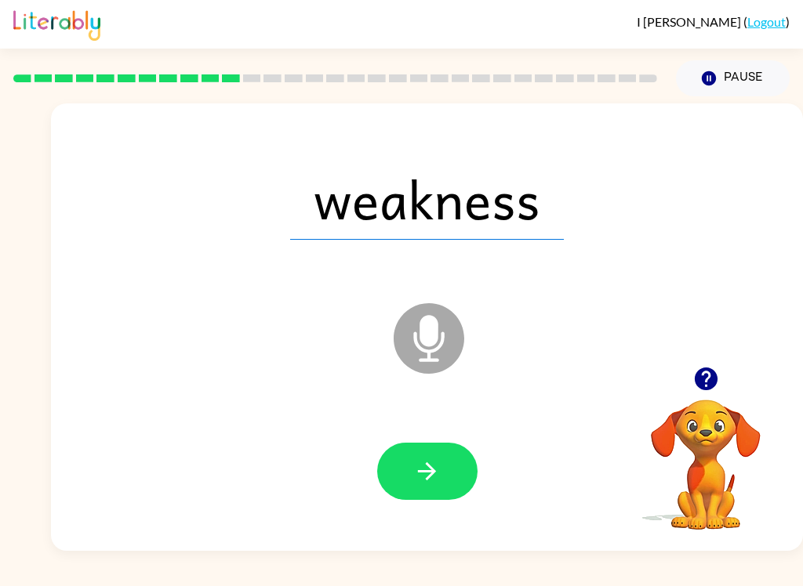
click at [451, 453] on button "button" at bounding box center [427, 471] width 100 height 57
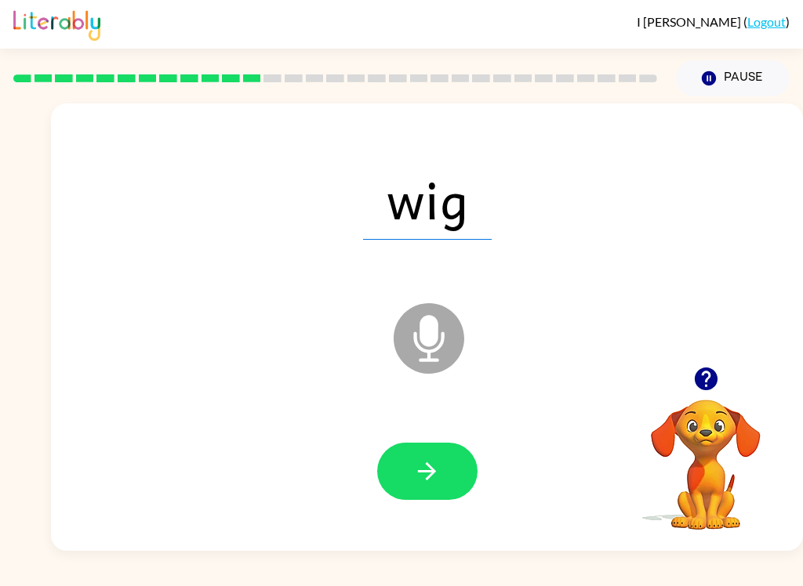
click at [452, 468] on button "button" at bounding box center [427, 471] width 100 height 57
click at [461, 494] on button "button" at bounding box center [427, 471] width 100 height 57
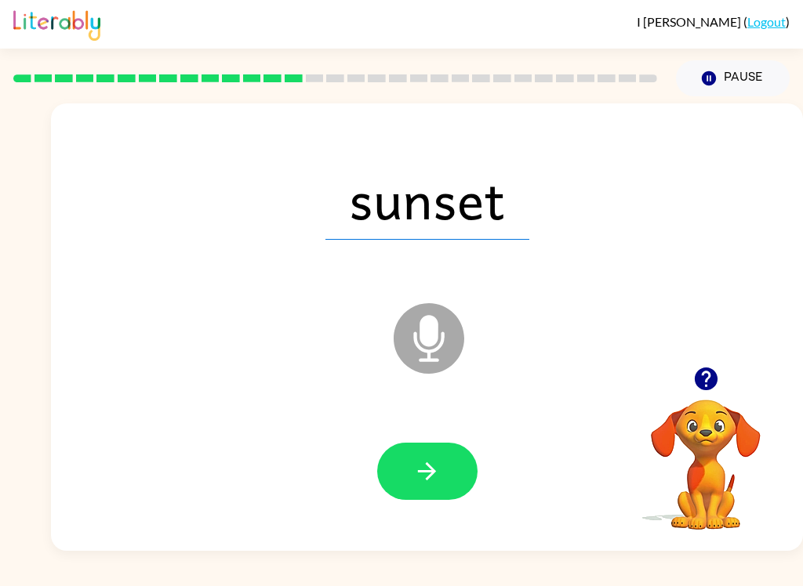
click at [457, 466] on button "button" at bounding box center [427, 471] width 100 height 57
click at [488, 476] on div at bounding box center [427, 472] width 720 height 129
click at [488, 475] on div at bounding box center [427, 472] width 720 height 129
click at [601, 532] on div at bounding box center [427, 472] width 720 height 129
click at [475, 462] on button "button" at bounding box center [427, 471] width 100 height 57
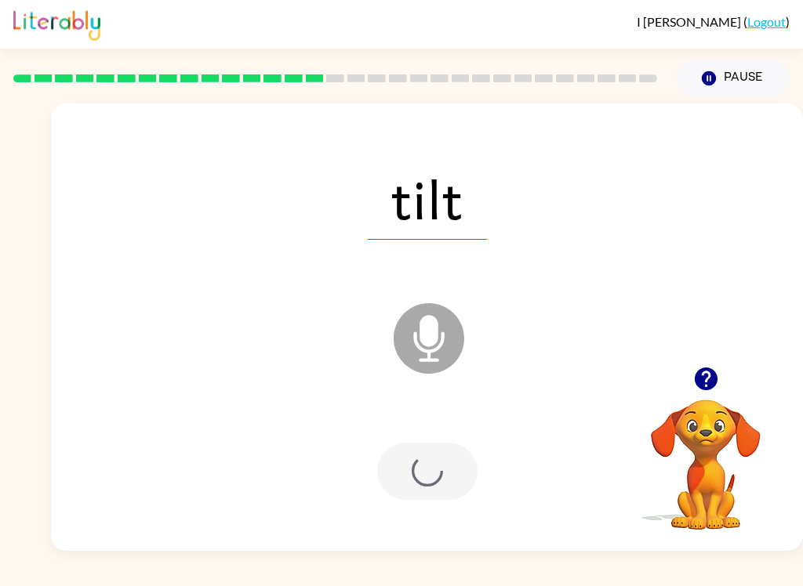
click at [433, 477] on div at bounding box center [427, 471] width 100 height 57
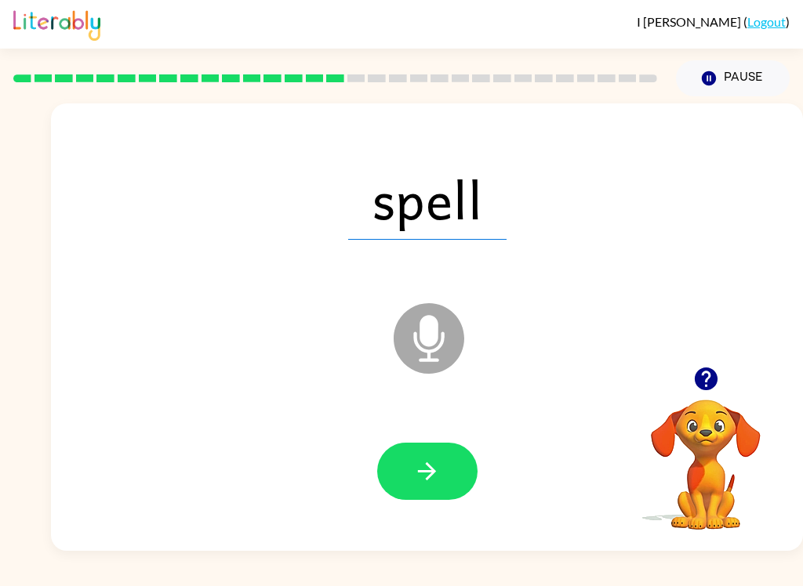
click at [438, 470] on icon "button" at bounding box center [426, 471] width 27 height 27
click at [438, 473] on icon "button" at bounding box center [426, 471] width 27 height 27
click at [455, 464] on button "button" at bounding box center [427, 471] width 100 height 57
click at [449, 459] on button "button" at bounding box center [427, 471] width 100 height 57
click at [444, 452] on button "button" at bounding box center [427, 471] width 100 height 57
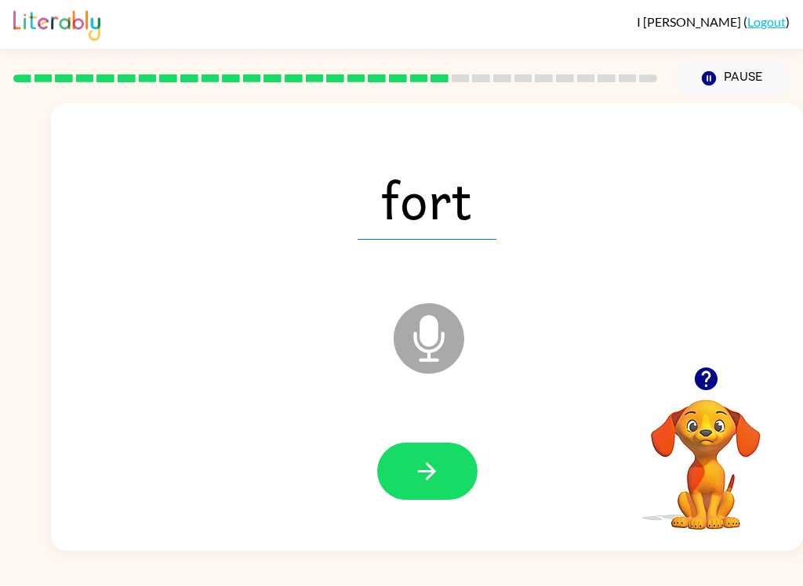
click at [461, 457] on button "button" at bounding box center [427, 471] width 100 height 57
click at [446, 462] on button "button" at bounding box center [427, 471] width 100 height 57
click at [468, 457] on button "button" at bounding box center [427, 471] width 100 height 57
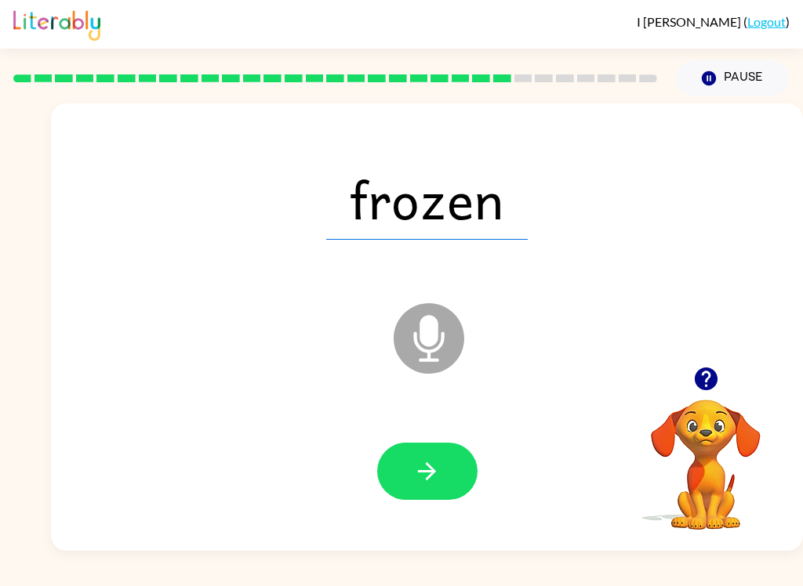
click at [445, 463] on button "button" at bounding box center [427, 471] width 100 height 57
click at [451, 466] on button "button" at bounding box center [427, 471] width 100 height 57
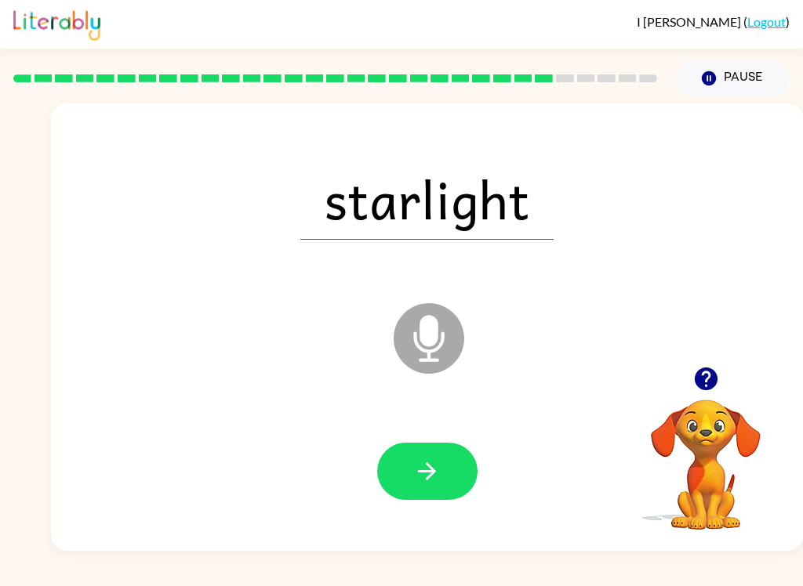
click at [437, 473] on icon "button" at bounding box center [426, 471] width 27 height 27
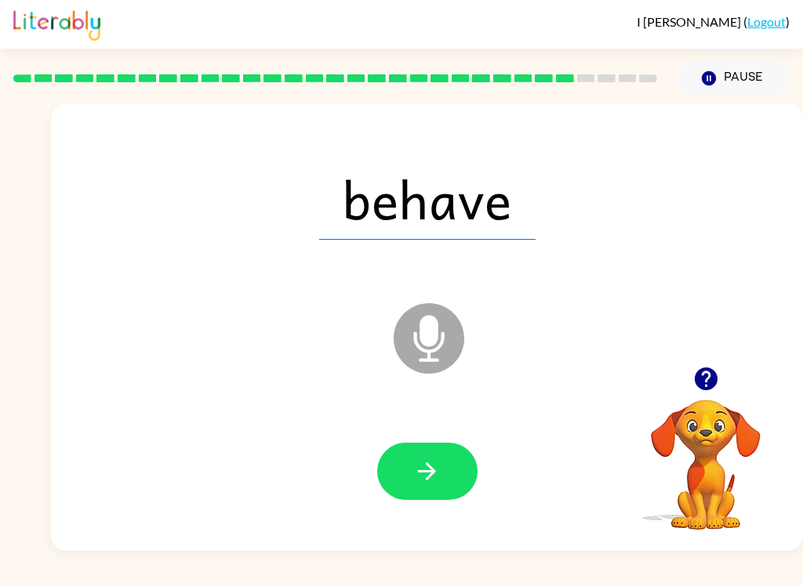
click at [448, 472] on button "button" at bounding box center [427, 471] width 100 height 57
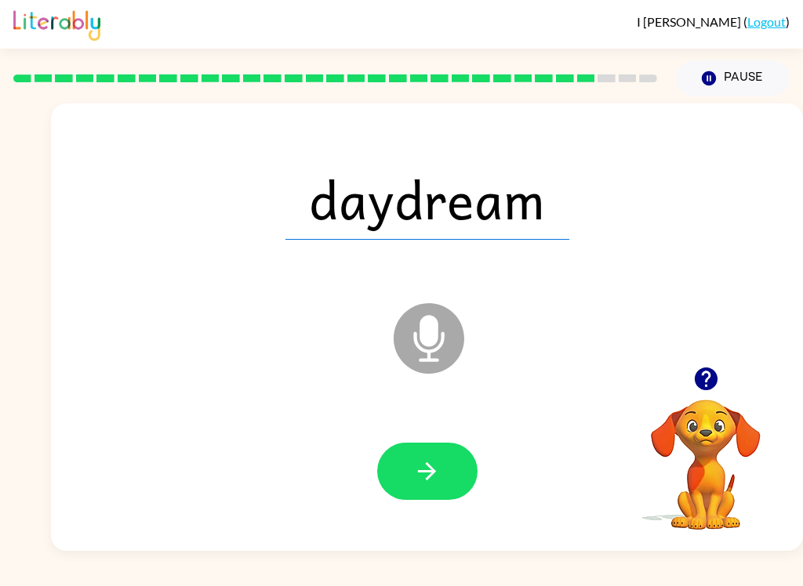
click at [472, 459] on button "button" at bounding box center [427, 471] width 100 height 57
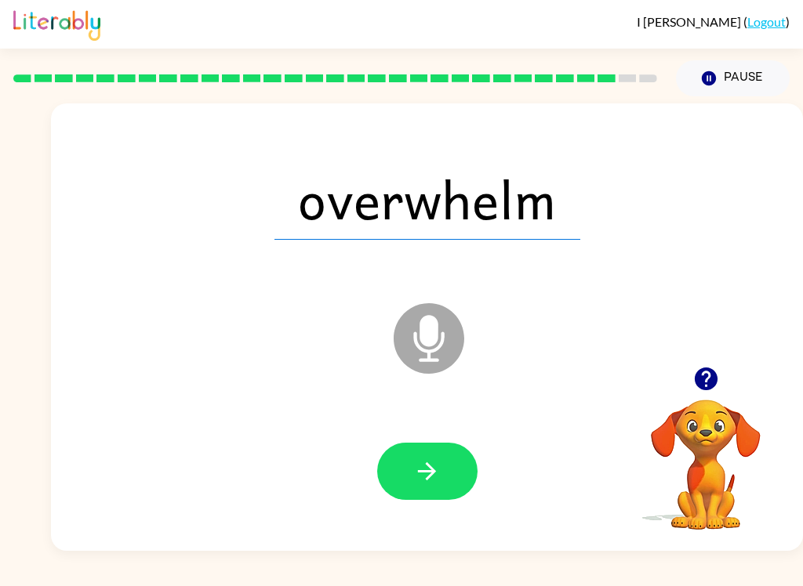
click at [427, 470] on icon "button" at bounding box center [426, 471] width 27 height 27
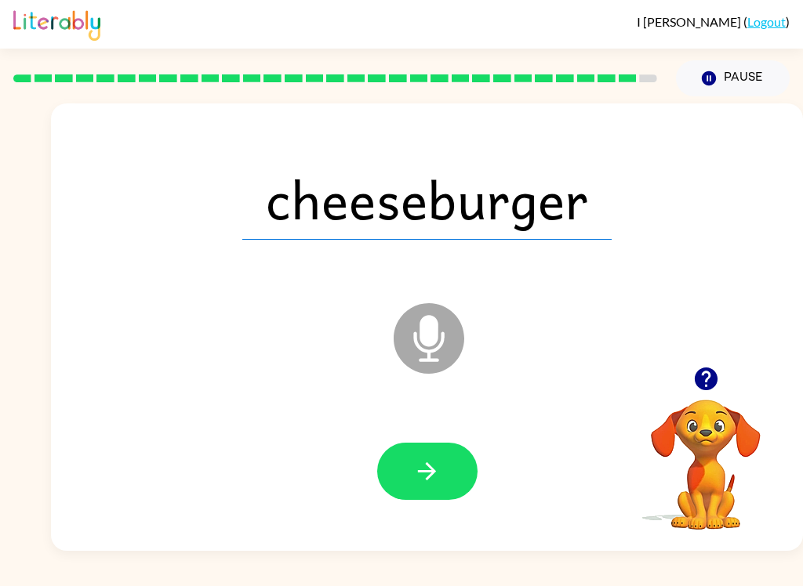
click at [411, 459] on button "button" at bounding box center [427, 471] width 100 height 57
